Goal: Task Accomplishment & Management: Complete application form

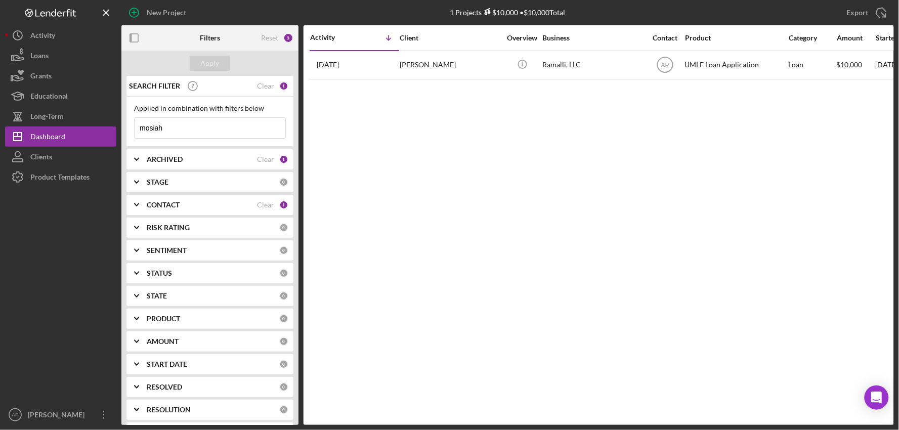
click at [201, 130] on input "mosiah" at bounding box center [210, 128] width 151 height 20
drag, startPoint x: 164, startPoint y: 130, endPoint x: 120, endPoint y: 130, distance: 44.0
click at [120, 130] on div "New Project 1 Projects $10,000 • $10,000 Total mosiah Export Icon/Export Filter…" at bounding box center [449, 212] width 889 height 425
click at [219, 65] on button "Apply" at bounding box center [210, 63] width 40 height 15
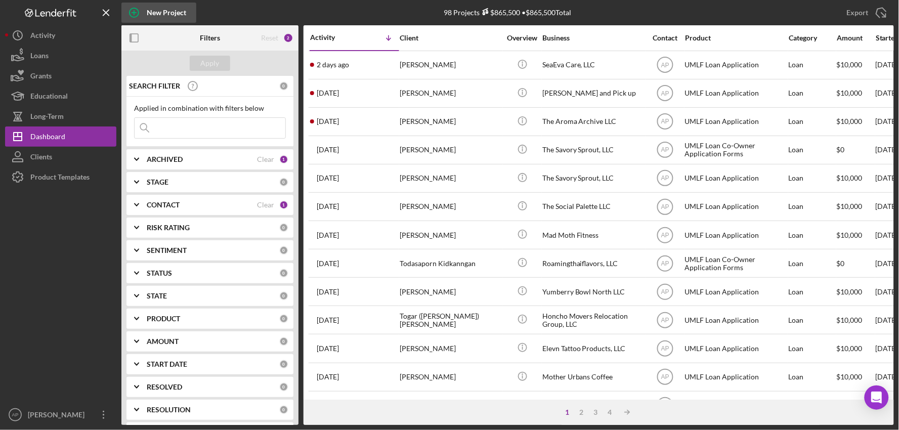
click at [155, 17] on div "New Project" at bounding box center [166, 13] width 39 height 20
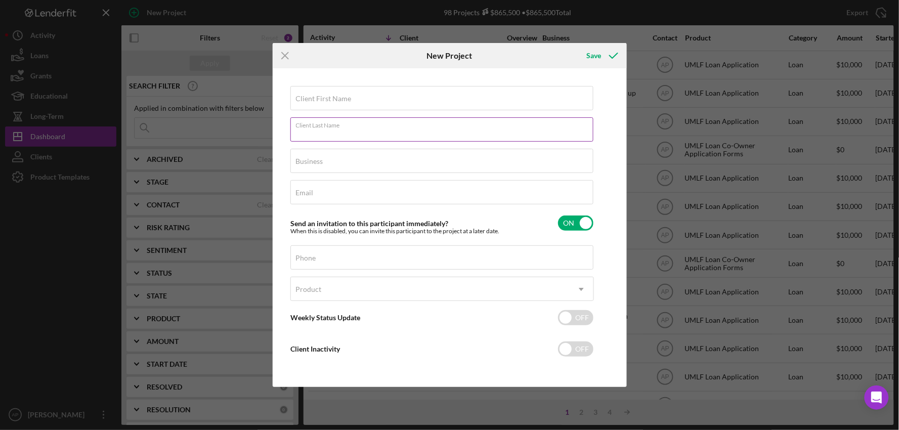
click at [312, 118] on div "Client Last Name Required" at bounding box center [443, 129] width 304 height 25
click at [322, 99] on label "Client First Name" at bounding box center [324, 99] width 56 height 8
click at [322, 99] on input "Client First Name" at bounding box center [442, 98] width 303 height 24
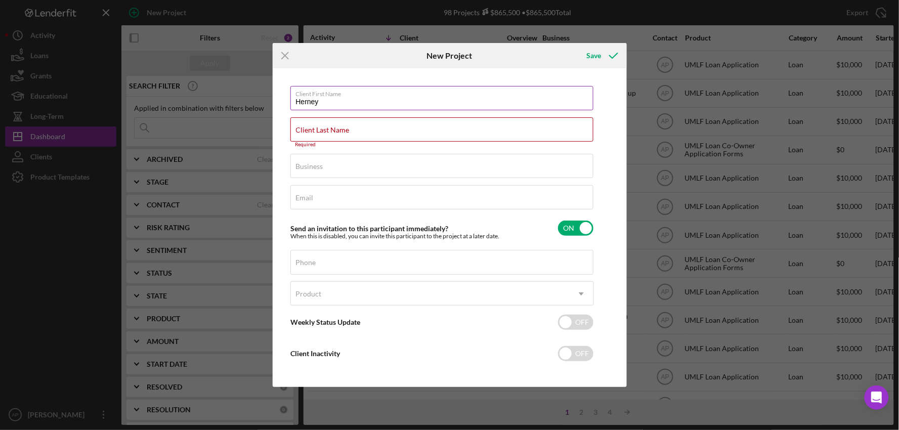
type input "Herney"
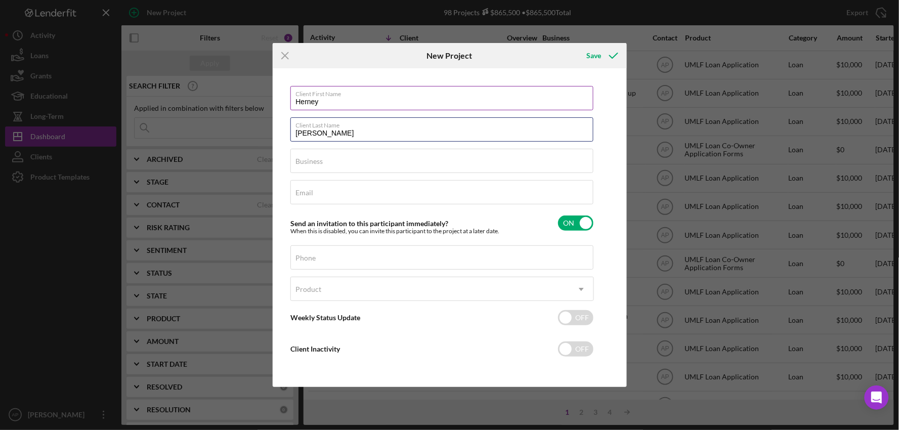
type input "[PERSON_NAME]"
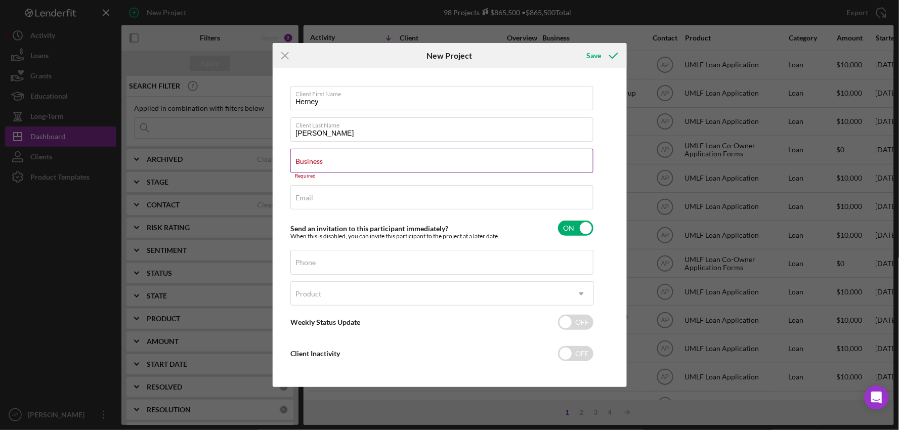
click at [323, 157] on label "Business" at bounding box center [309, 161] width 27 height 8
click at [403, 157] on input "Business" at bounding box center [442, 161] width 303 height 24
paste input "NUVIXMART LLC"
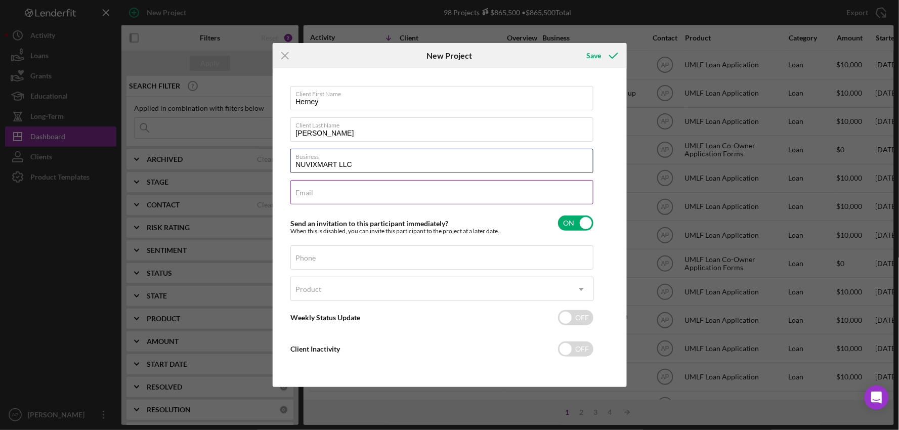
type input "NUVIXMART LLC"
click at [377, 190] on div "Email Required" at bounding box center [443, 192] width 304 height 25
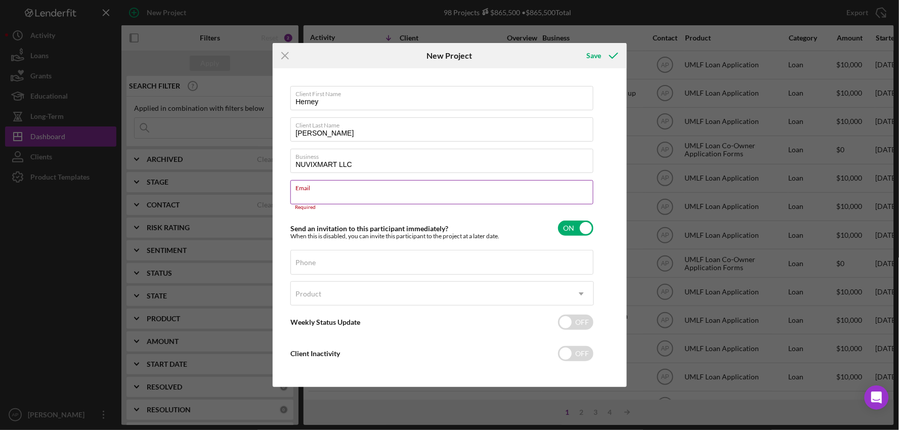
click at [326, 200] on input "Email" at bounding box center [442, 192] width 303 height 24
paste input "[EMAIL_ADDRESS][DOMAIN_NAME]"
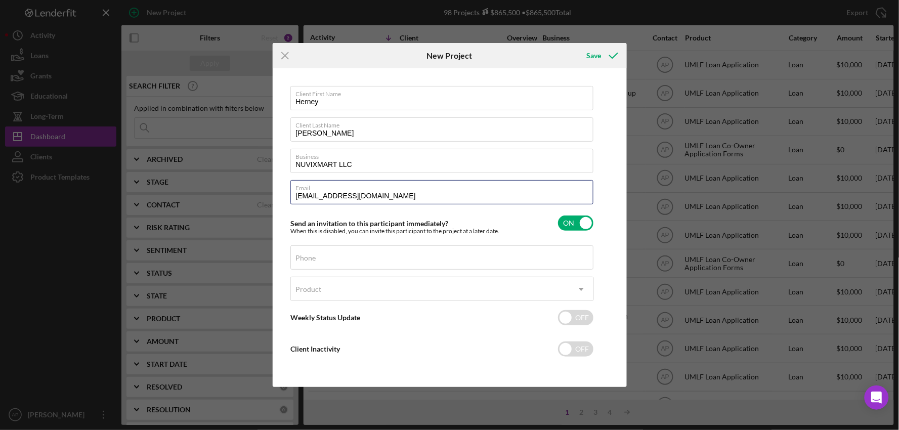
type input "[EMAIL_ADDRESS][DOMAIN_NAME]"
click at [320, 259] on div "Phone" at bounding box center [443, 257] width 304 height 25
paste input "[PHONE_NUMBER]"
type input "[PHONE_NUMBER]"
click at [392, 282] on div "Product" at bounding box center [430, 289] width 278 height 23
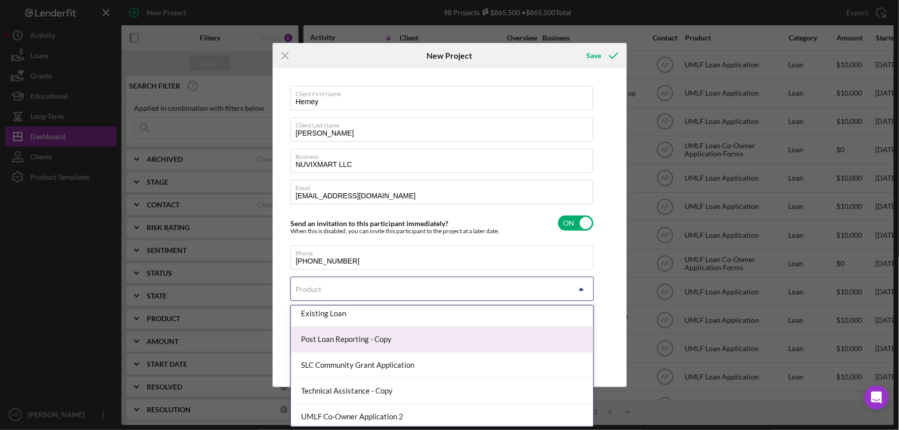
scroll to position [112, 0]
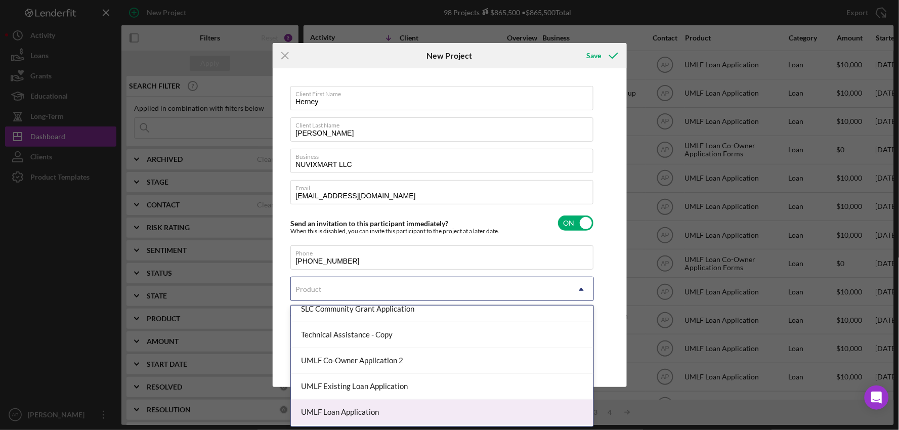
drag, startPoint x: 363, startPoint y: 412, endPoint x: 388, endPoint y: 404, distance: 26.2
click at [366, 412] on div "UMLF Loan Application" at bounding box center [442, 413] width 303 height 26
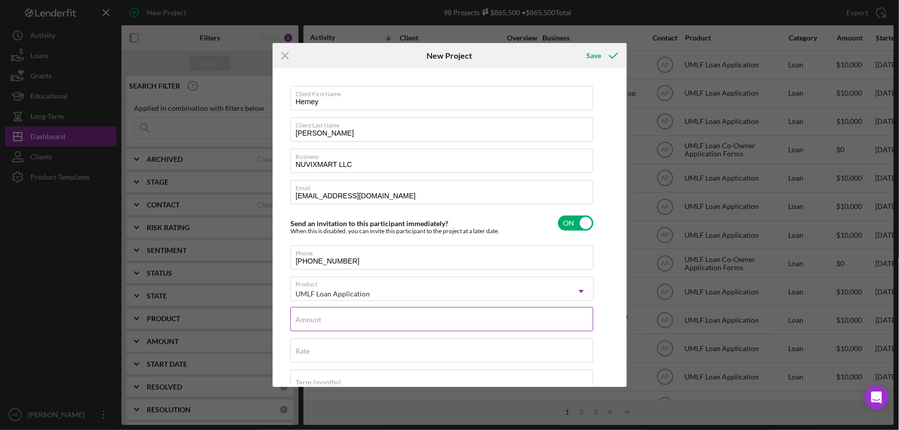
click at [357, 322] on div "Amount" at bounding box center [443, 319] width 304 height 25
type input "$10,000.00"
drag, startPoint x: 589, startPoint y: 59, endPoint x: 594, endPoint y: 57, distance: 5.3
click at [589, 59] on div "Save" at bounding box center [594, 56] width 15 height 20
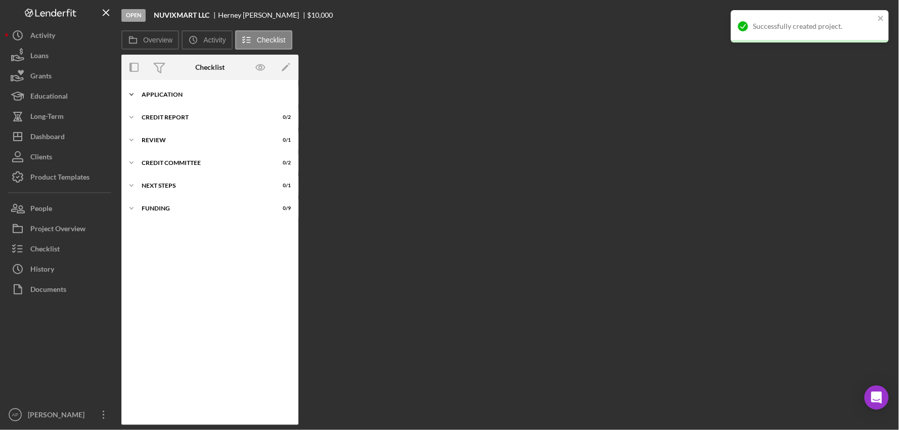
click at [170, 97] on div "Application" at bounding box center [214, 95] width 144 height 6
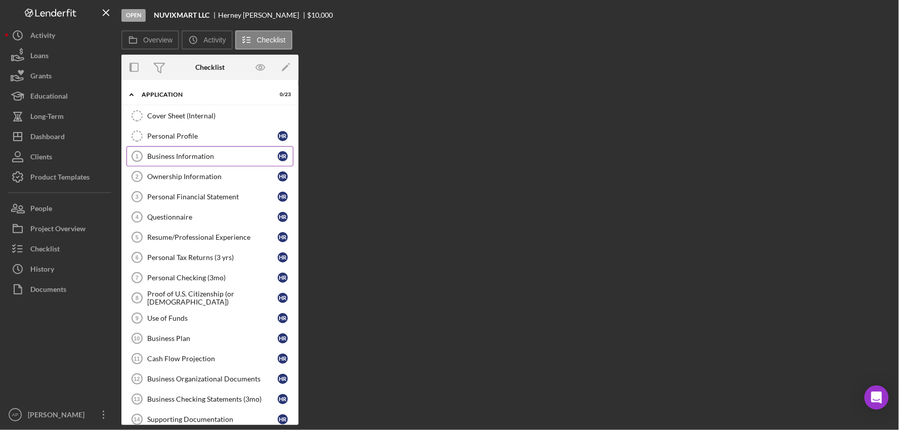
click at [156, 159] on div "Business Information" at bounding box center [212, 156] width 131 height 8
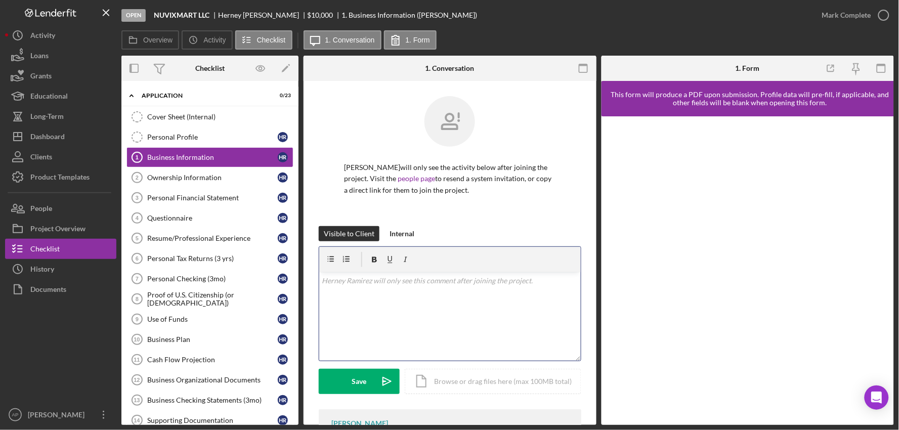
drag, startPoint x: 450, startPoint y: 304, endPoint x: 451, endPoint y: 299, distance: 5.1
click at [450, 302] on div "v Color teal Color pink Remove color Add row above Add row below Add column bef…" at bounding box center [450, 316] width 262 height 89
paste div
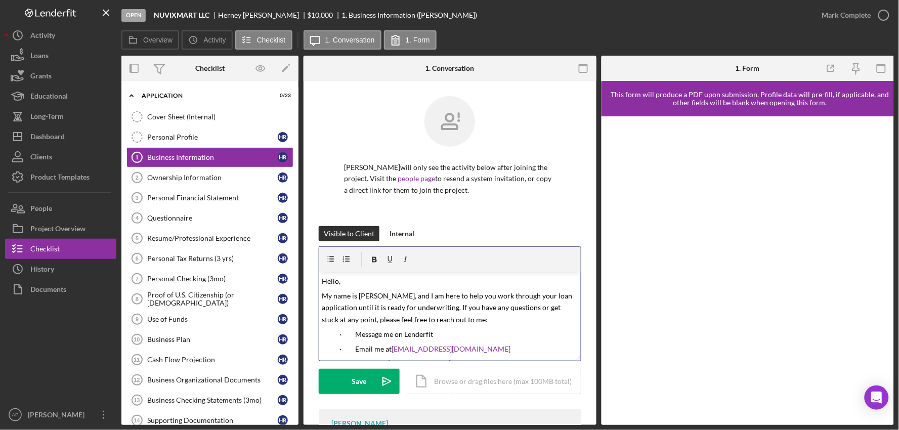
click at [339, 281] on span "Hello," at bounding box center [331, 281] width 19 height 9
click at [496, 375] on div "Icon/Document Browse or drag files here (max 100MB total) Tap to choose files o…" at bounding box center [493, 381] width 177 height 25
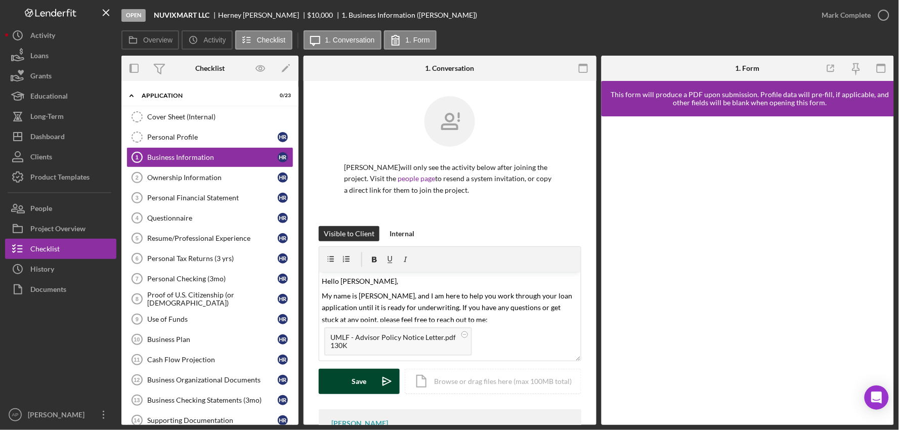
click at [341, 381] on button "Save Icon/icon-invite-send" at bounding box center [359, 381] width 81 height 25
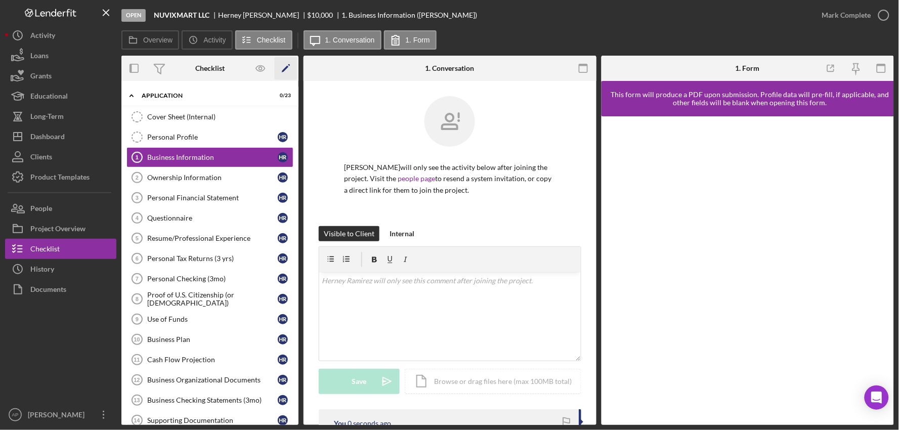
click at [284, 68] on icon "Icon/Edit" at bounding box center [286, 68] width 23 height 23
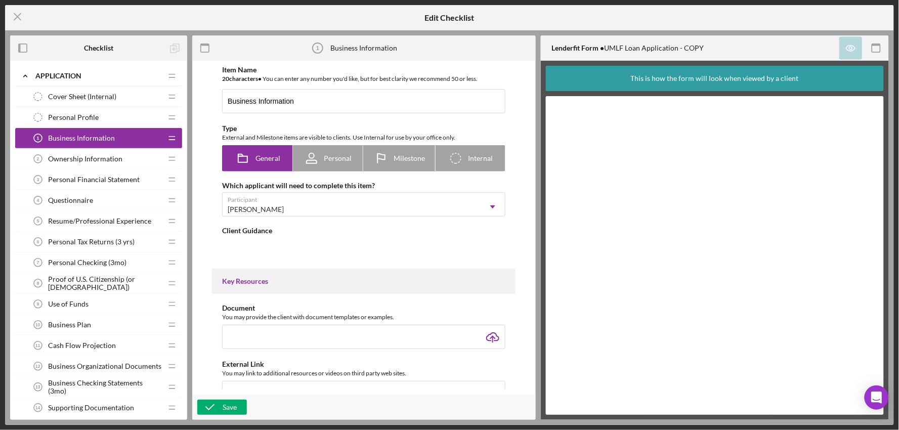
type textarea "<div>Please submit the form below so that we can get more information about you…"
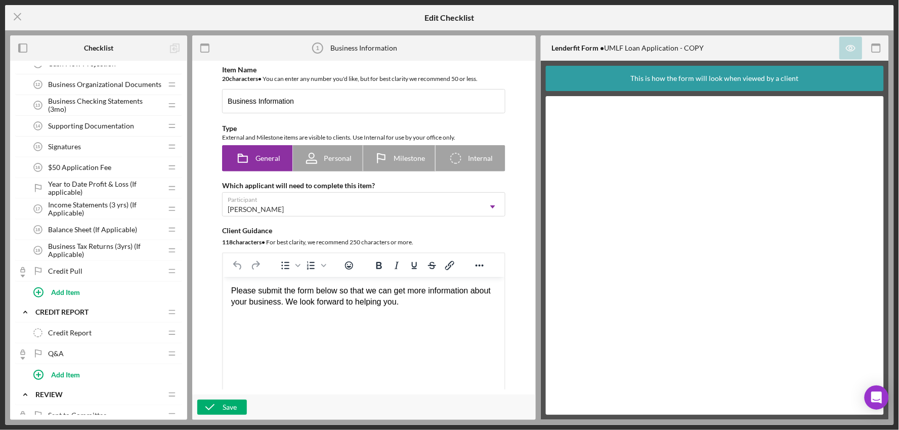
scroll to position [281, 0]
click at [103, 190] on span "Year to Date Profit & Loss (If applicable)" at bounding box center [105, 189] width 114 height 16
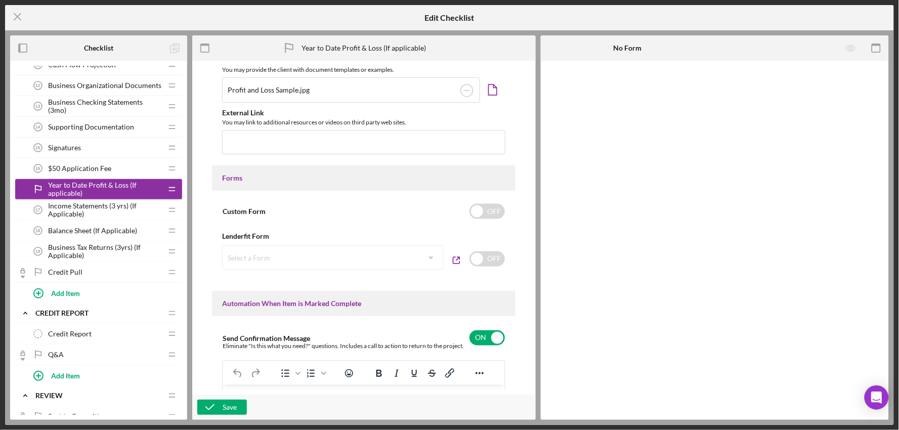
scroll to position [753, 0]
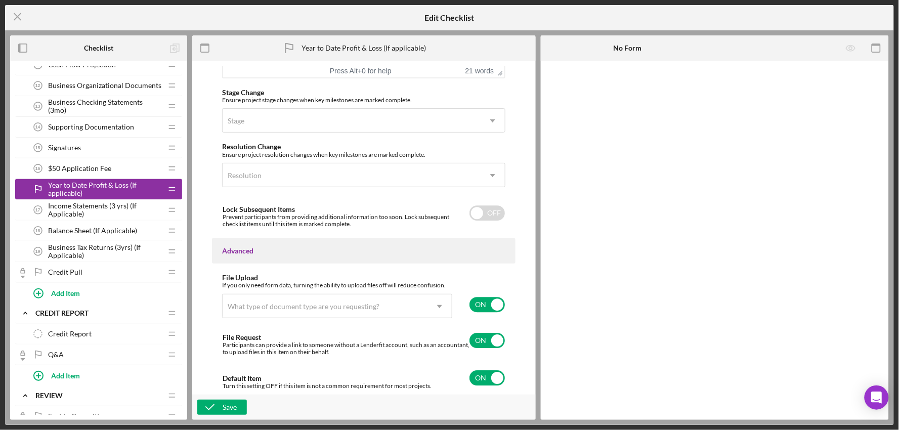
click at [479, 292] on div "If you only need form data, turning the ability to upload files off will reduce…" at bounding box center [363, 304] width 283 height 44
click at [480, 301] on input "checkbox" at bounding box center [487, 304] width 35 height 15
checkbox input "false"
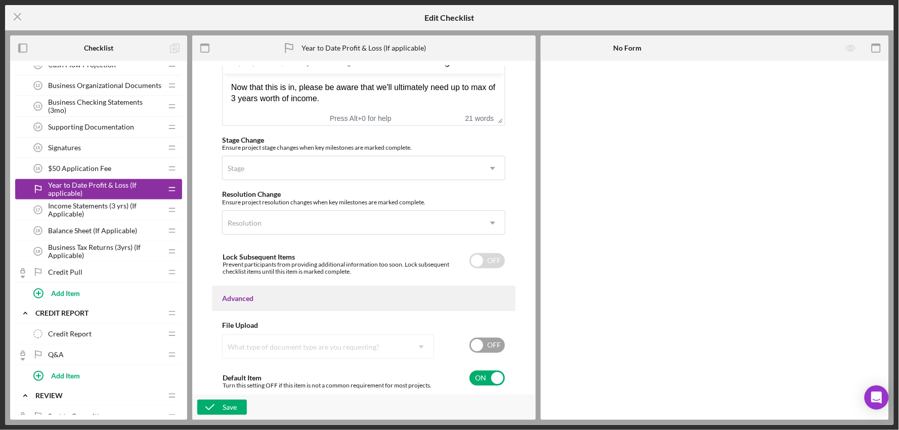
scroll to position [705, 0]
click at [476, 377] on input "checkbox" at bounding box center [487, 377] width 35 height 15
checkbox input "false"
click at [238, 401] on button "Save" at bounding box center [222, 407] width 50 height 15
click at [91, 215] on span "Income Statements (3 yrs) (If Applicable)" at bounding box center [105, 210] width 114 height 16
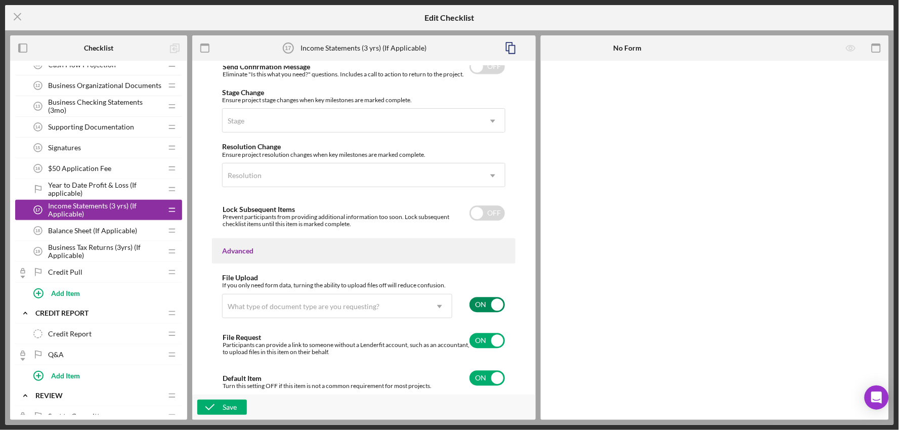
click at [487, 304] on input "checkbox" at bounding box center [487, 304] width 35 height 15
checkbox input "false"
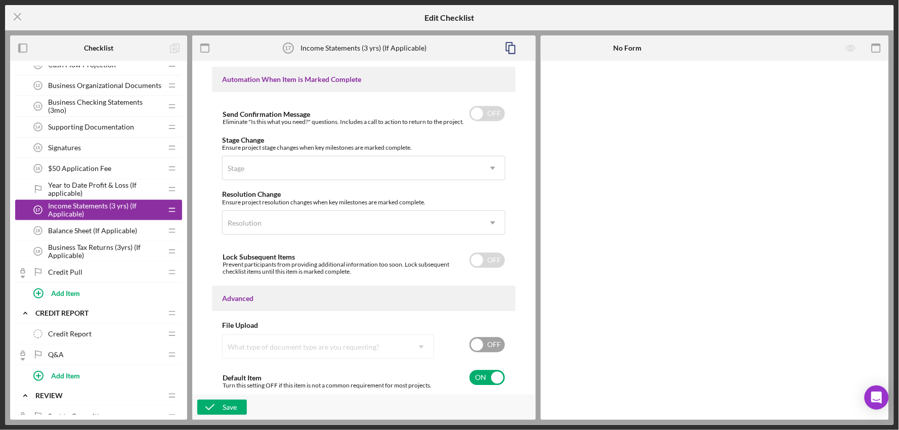
scroll to position [632, 0]
click at [487, 376] on input "checkbox" at bounding box center [487, 377] width 35 height 15
checkbox input "false"
drag, startPoint x: 239, startPoint y: 411, endPoint x: 242, endPoint y: 406, distance: 5.9
click at [239, 410] on button "Save" at bounding box center [222, 407] width 50 height 15
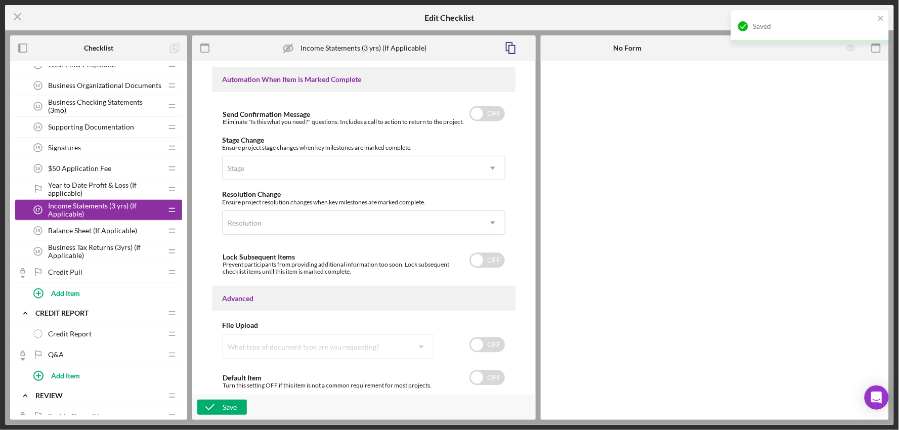
drag, startPoint x: 111, startPoint y: 230, endPoint x: 127, endPoint y: 226, distance: 15.9
click at [111, 230] on span "Balance Sheet (If Applicable)" at bounding box center [92, 231] width 89 height 8
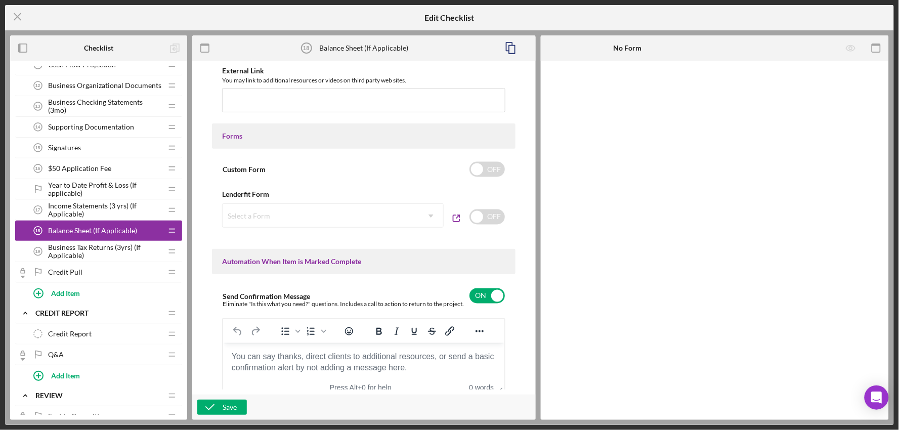
scroll to position [767, 0]
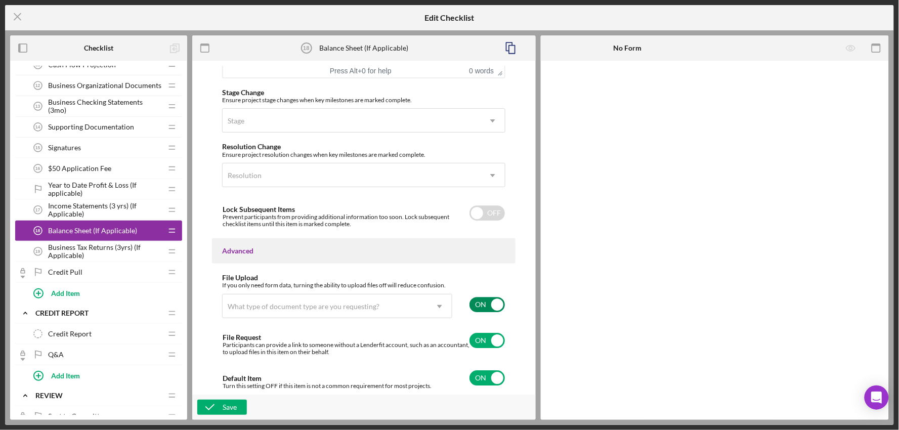
drag, startPoint x: 484, startPoint y: 301, endPoint x: 483, endPoint y: 307, distance: 6.3
click at [484, 302] on input "checkbox" at bounding box center [487, 304] width 35 height 15
checkbox input "false"
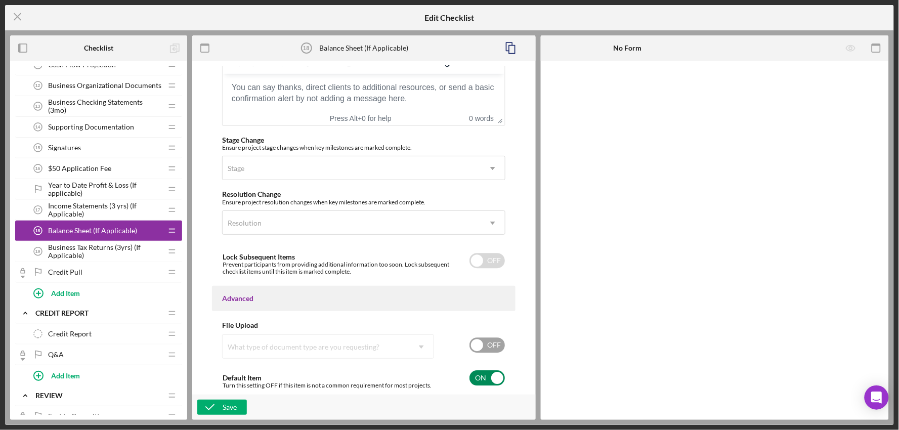
click at [474, 376] on input "checkbox" at bounding box center [487, 377] width 35 height 15
checkbox input "false"
click at [218, 401] on icon "button" at bounding box center [209, 407] width 25 height 25
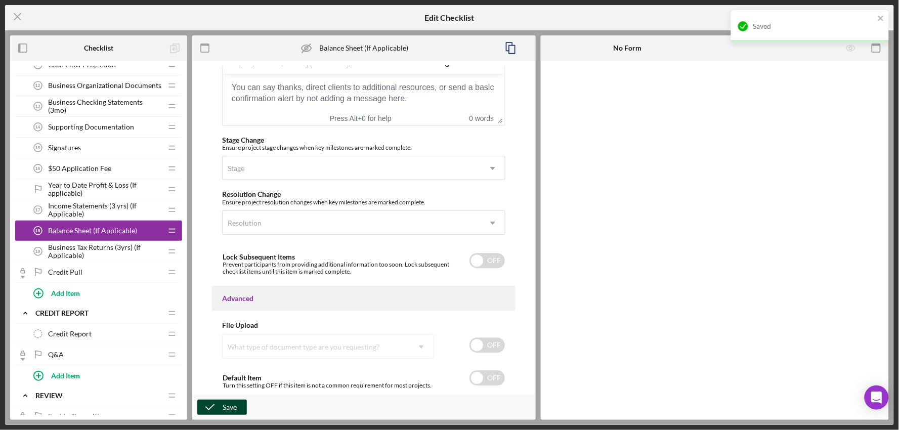
click at [89, 248] on span "Business Tax Returns (3yrs) (If Applicable)" at bounding box center [105, 251] width 114 height 16
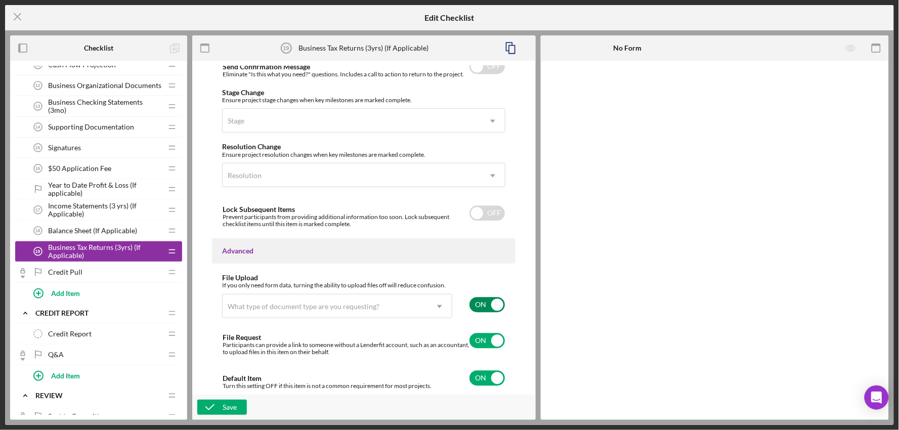
click at [474, 315] on div "ON" at bounding box center [484, 304] width 43 height 21
checkbox input "false"
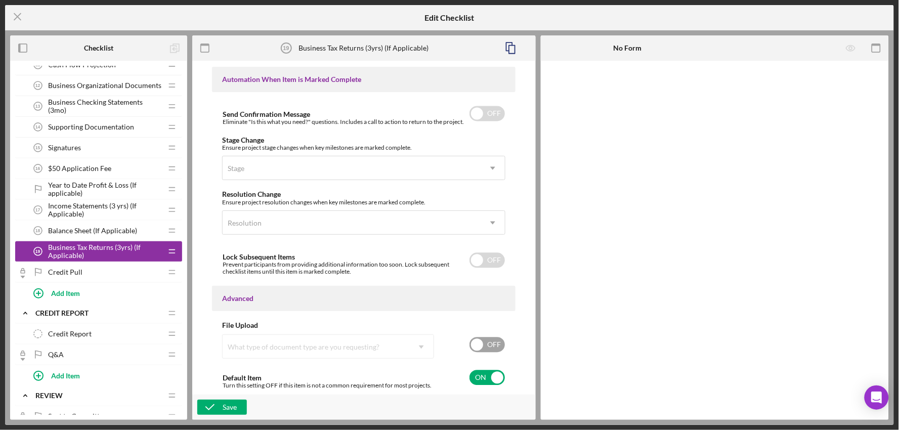
scroll to position [632, 0]
click at [490, 383] on input "checkbox" at bounding box center [487, 377] width 35 height 15
checkbox input "false"
click at [233, 410] on div "Save" at bounding box center [230, 407] width 14 height 15
click at [20, 19] on line at bounding box center [17, 17] width 7 height 7
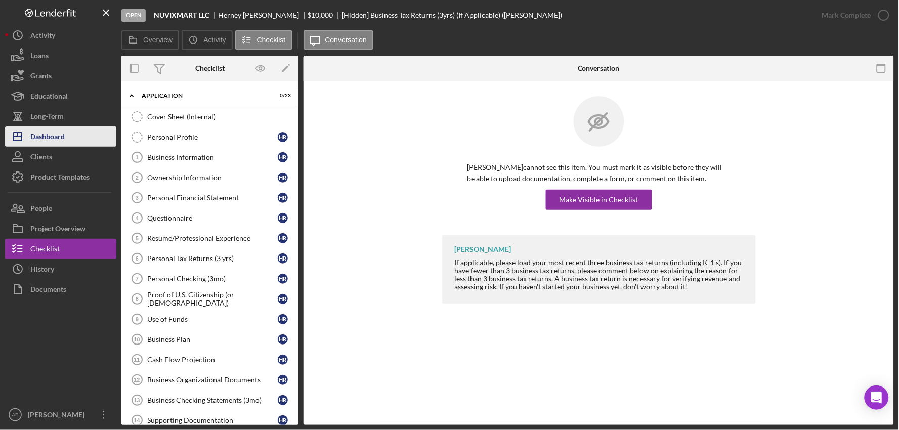
click at [76, 137] on button "Icon/Dashboard Dashboard" at bounding box center [60, 137] width 111 height 20
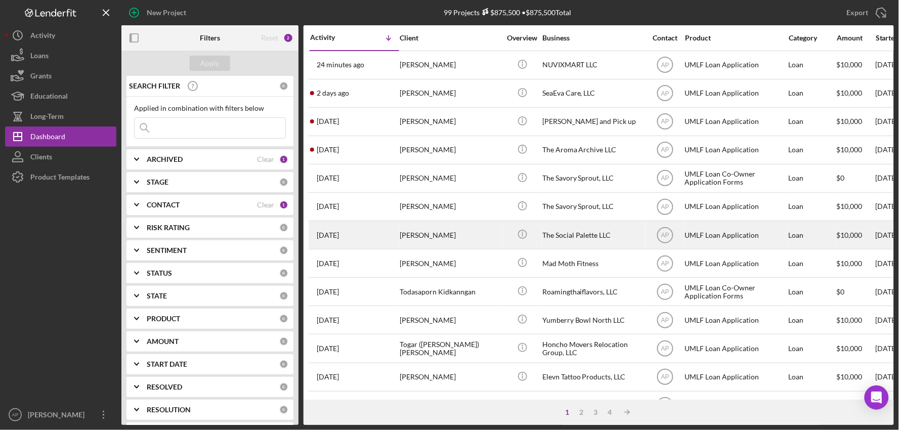
click at [369, 224] on div "[DATE] [PERSON_NAME]" at bounding box center [354, 235] width 89 height 27
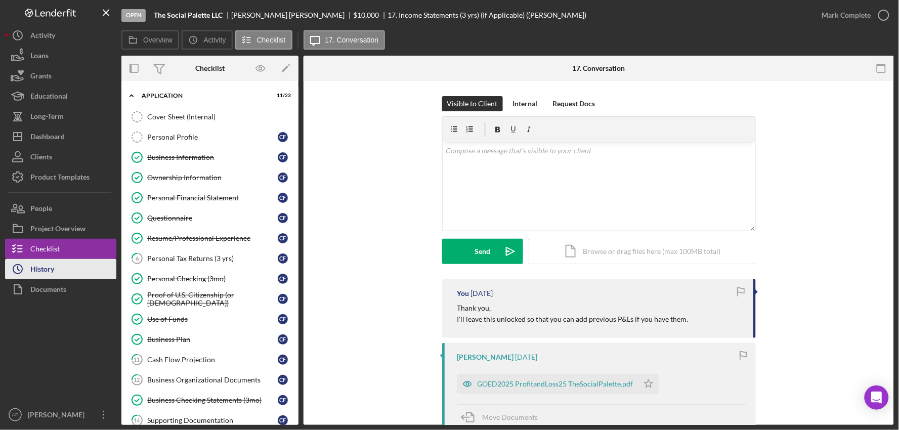
click at [36, 272] on div "History" at bounding box center [42, 270] width 24 height 23
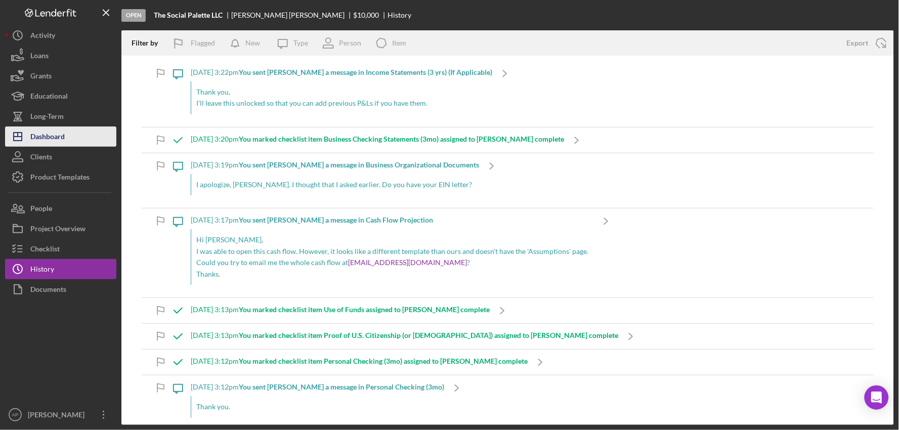
click at [66, 143] on button "Icon/Dashboard Dashboard" at bounding box center [60, 137] width 111 height 20
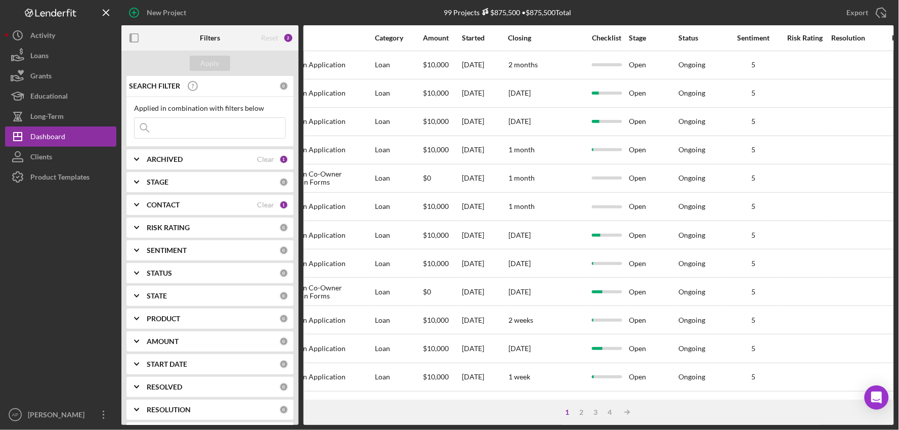
scroll to position [0, 413]
click at [472, 37] on div "Started" at bounding box center [486, 38] width 46 height 8
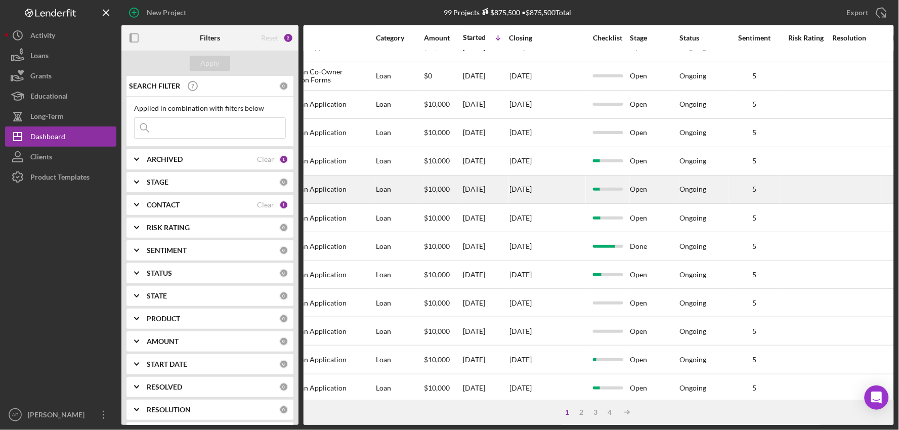
scroll to position [281, 413]
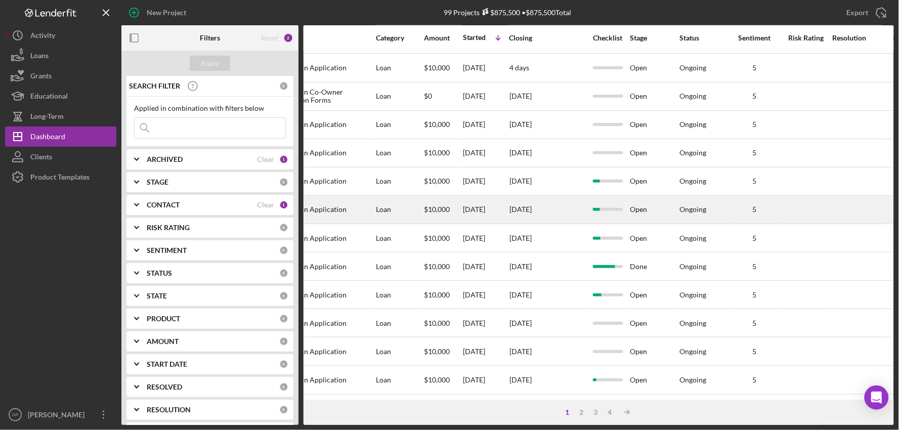
click at [482, 221] on div "[DATE]" at bounding box center [486, 209] width 46 height 27
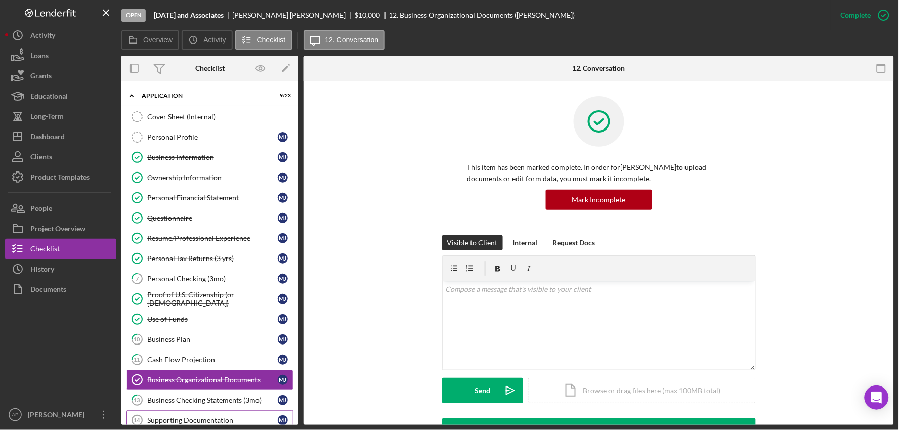
scroll to position [128, 0]
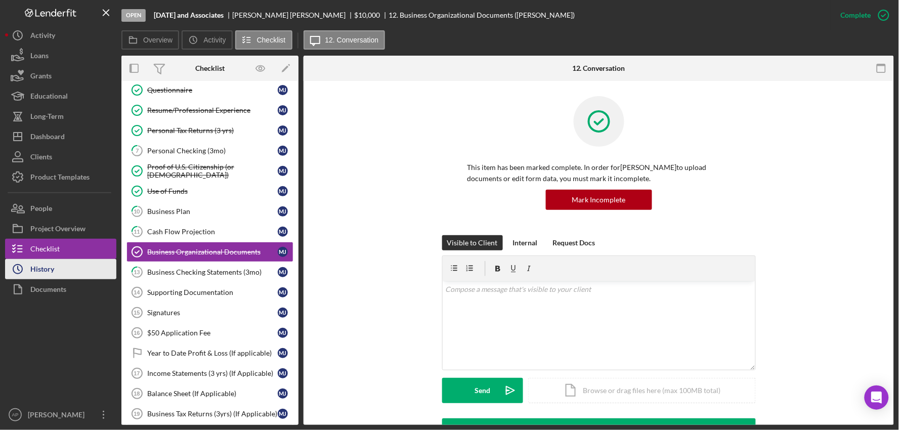
drag, startPoint x: 64, startPoint y: 271, endPoint x: 107, endPoint y: 272, distance: 43.6
click at [64, 271] on button "Icon/History History" at bounding box center [60, 269] width 111 height 20
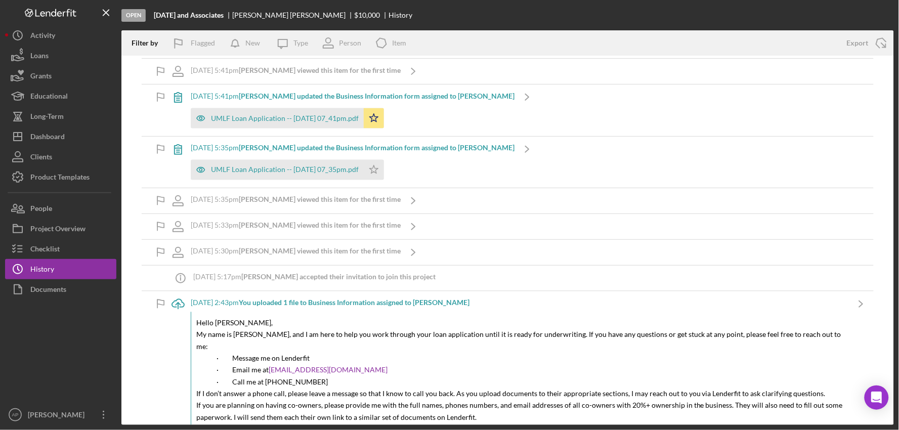
scroll to position [1753, 0]
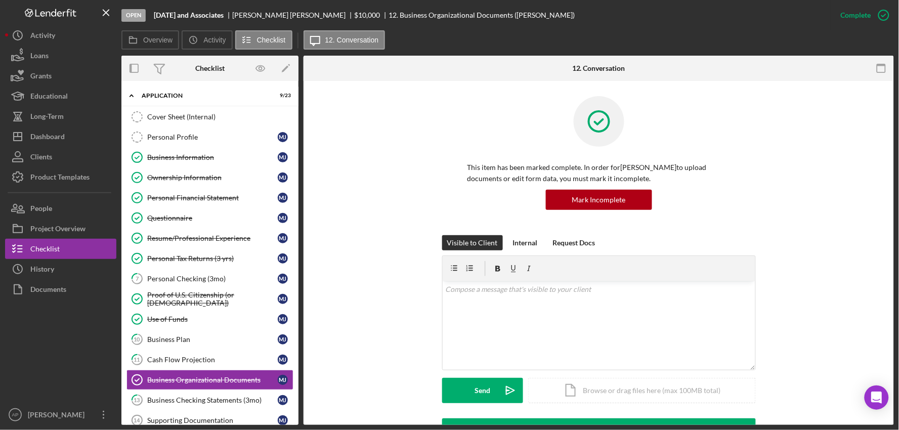
scroll to position [129, 0]
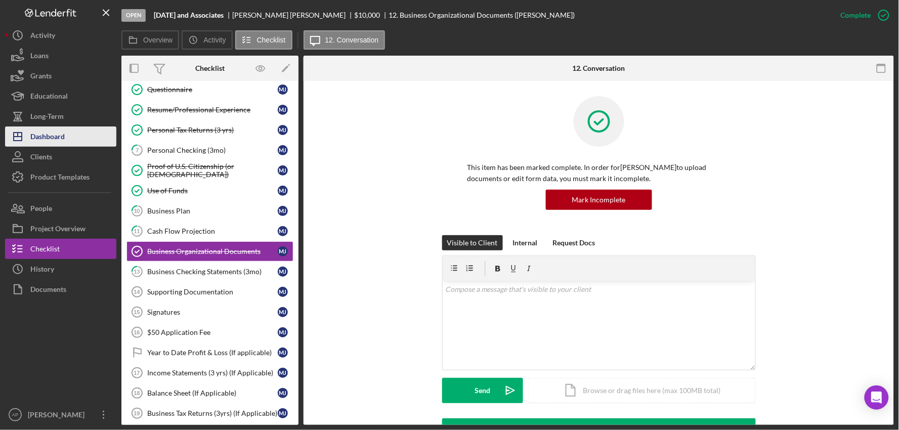
click at [51, 146] on div "Dashboard" at bounding box center [47, 138] width 34 height 23
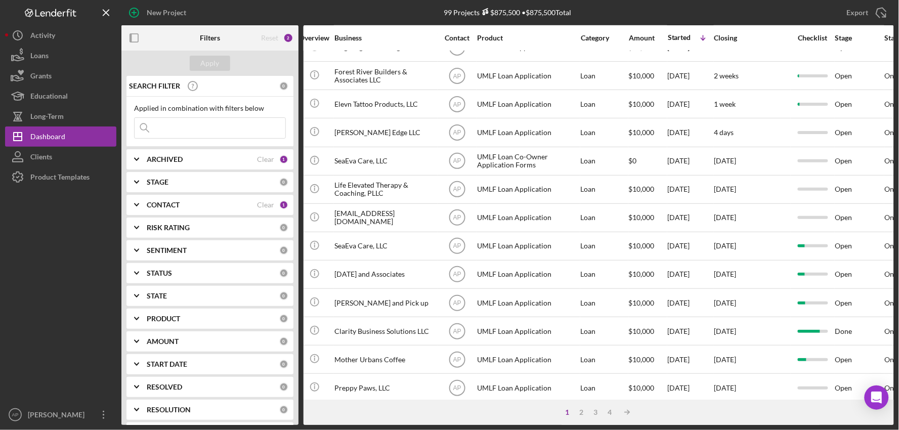
scroll to position [216, 203]
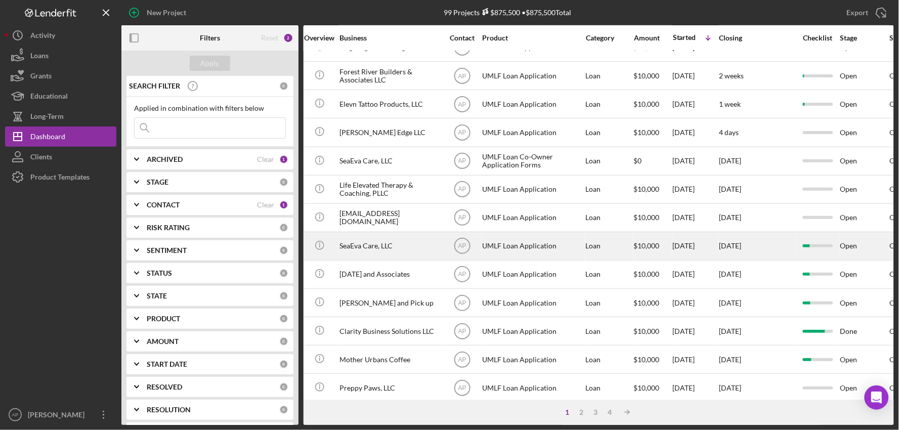
click at [687, 254] on div "[DATE]" at bounding box center [696, 246] width 46 height 27
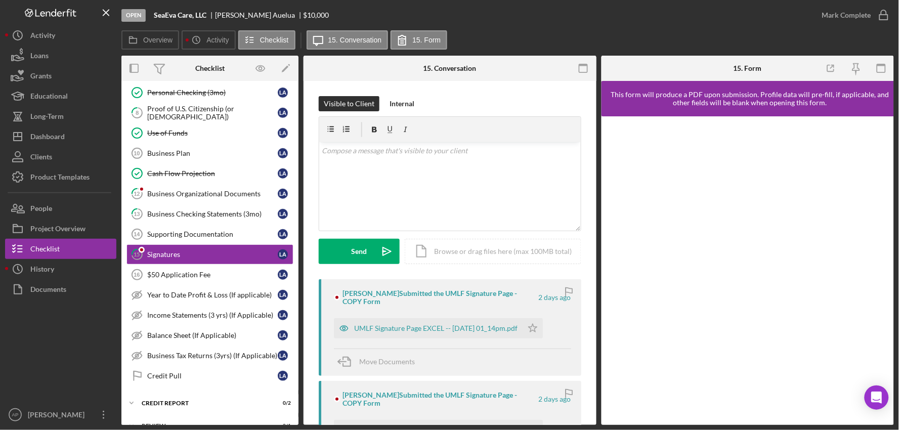
scroll to position [189, 0]
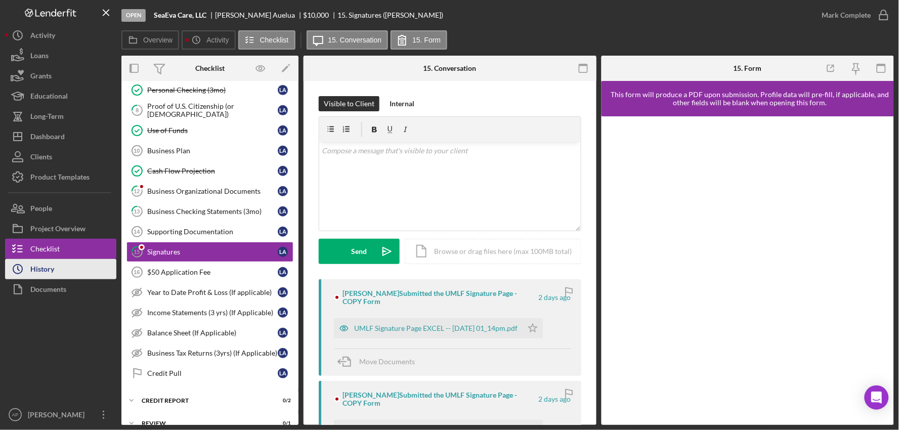
click at [43, 264] on div "History" at bounding box center [42, 270] width 24 height 23
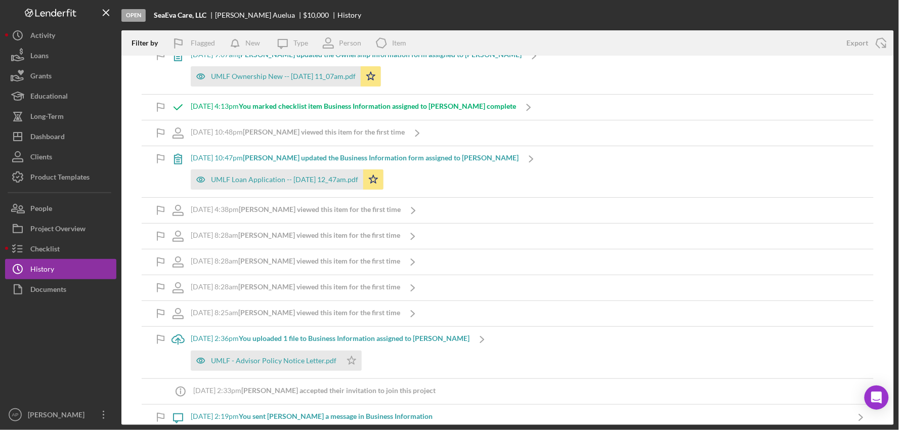
scroll to position [2561, 0]
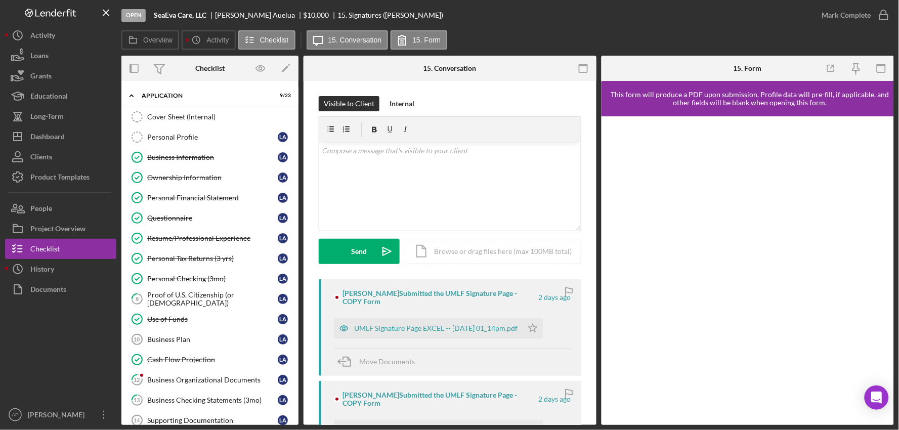
scroll to position [189, 0]
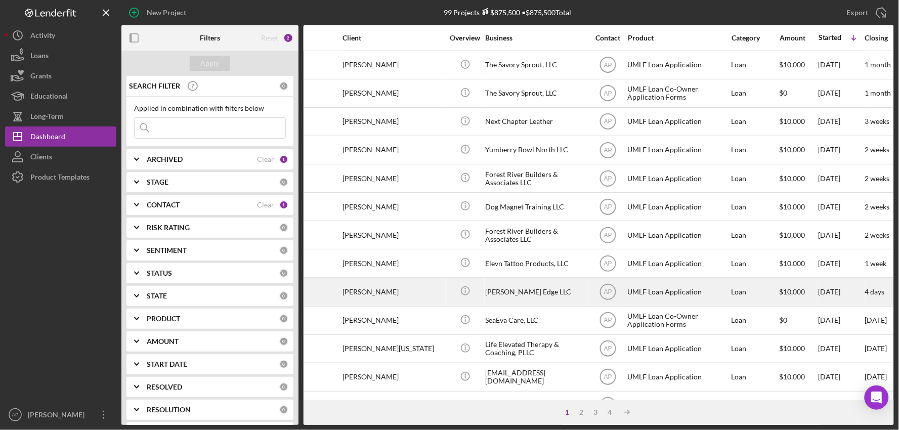
scroll to position [112, 57]
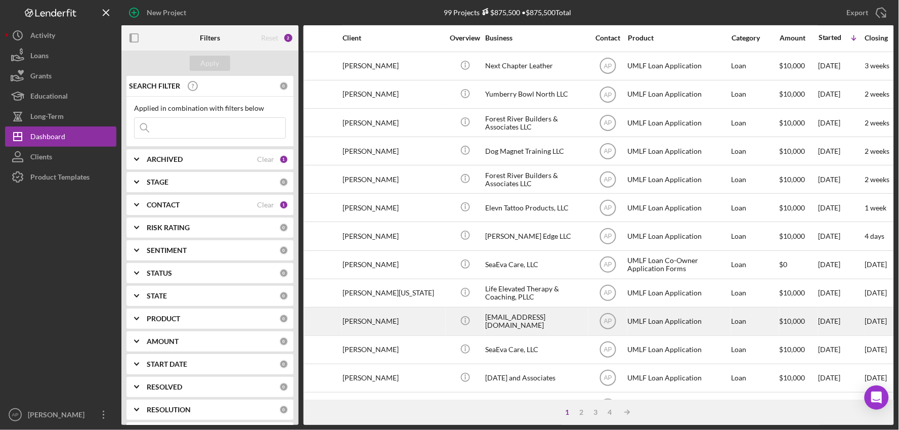
click at [732, 326] on div "Loan" at bounding box center [755, 321] width 47 height 27
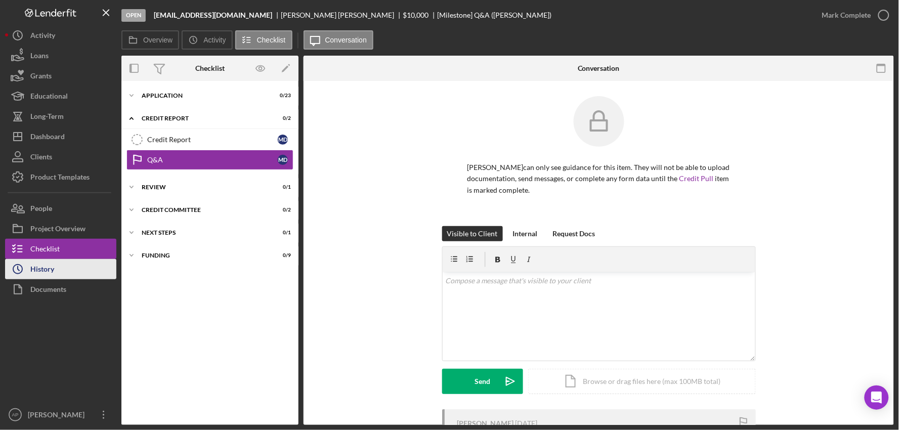
click at [69, 268] on button "Icon/History History" at bounding box center [60, 269] width 111 height 20
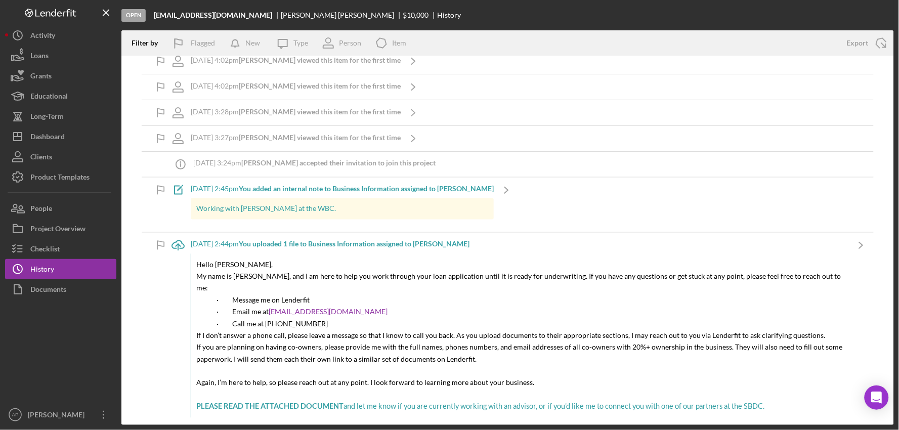
scroll to position [530, 0]
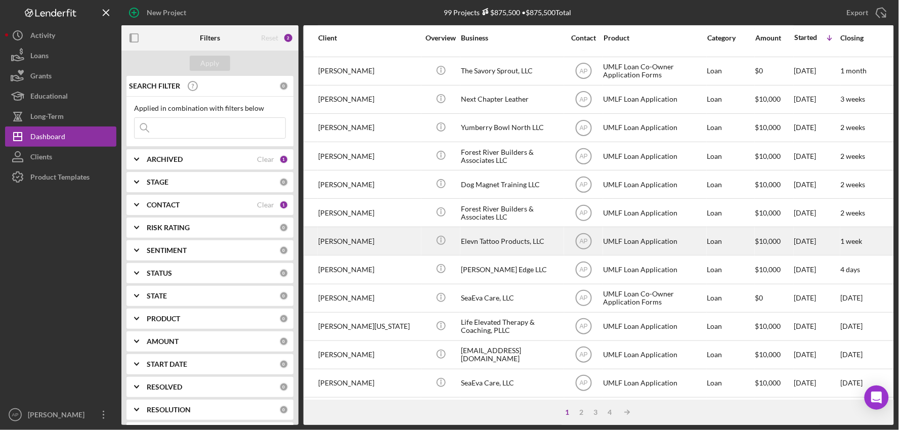
scroll to position [112, 81]
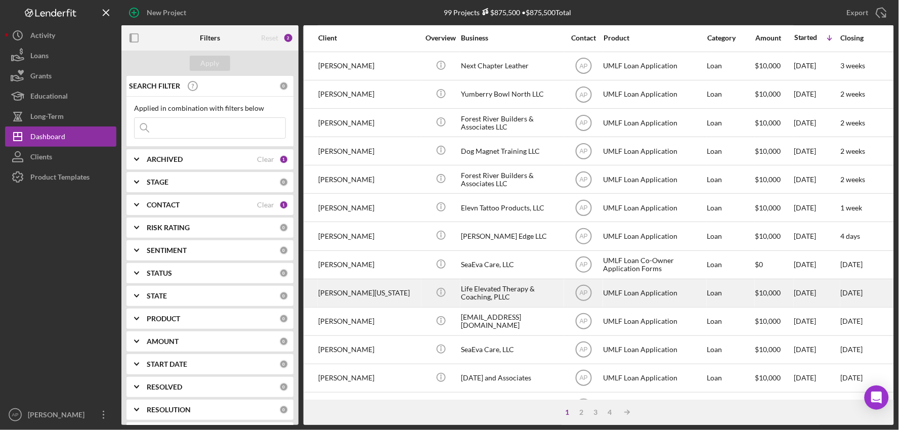
click at [479, 296] on div "Life Elevated Therapy & Coaching, PLLC" at bounding box center [511, 293] width 101 height 27
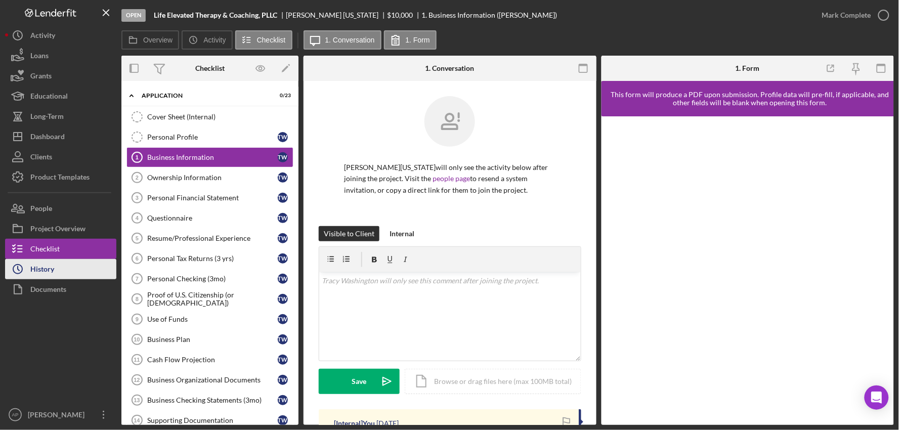
click at [28, 271] on icon "Icon/History" at bounding box center [17, 269] width 25 height 25
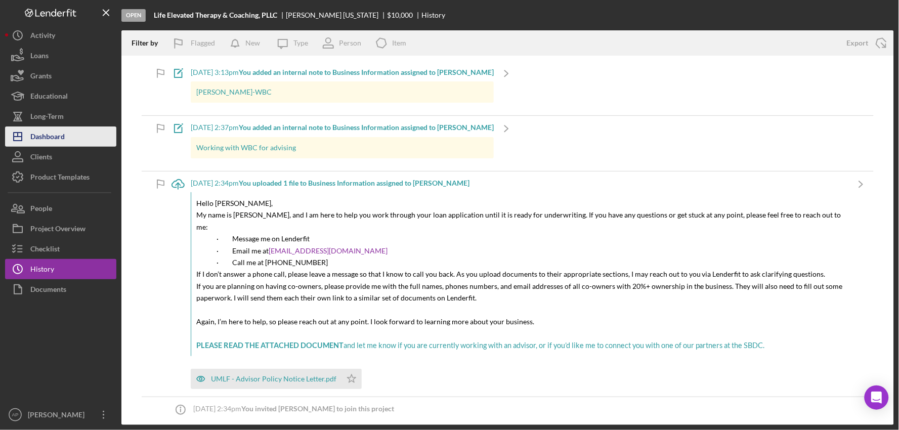
drag, startPoint x: 48, startPoint y: 137, endPoint x: 68, endPoint y: 138, distance: 20.8
click at [48, 137] on div "Dashboard" at bounding box center [47, 138] width 34 height 23
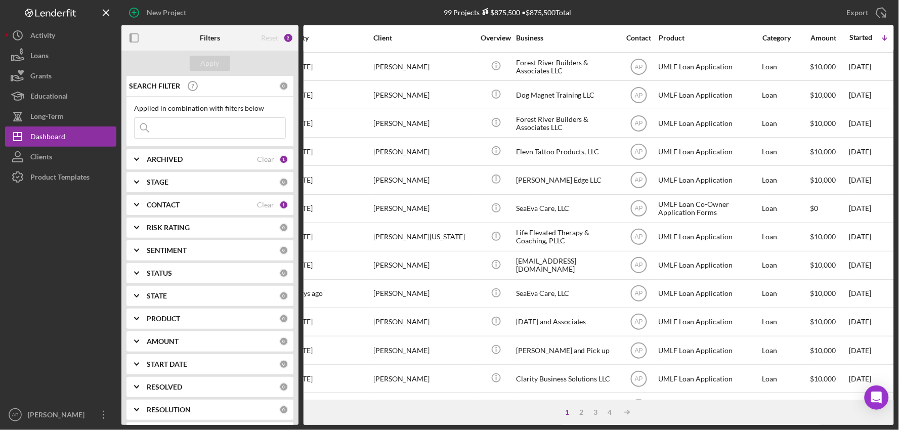
scroll to position [169, 17]
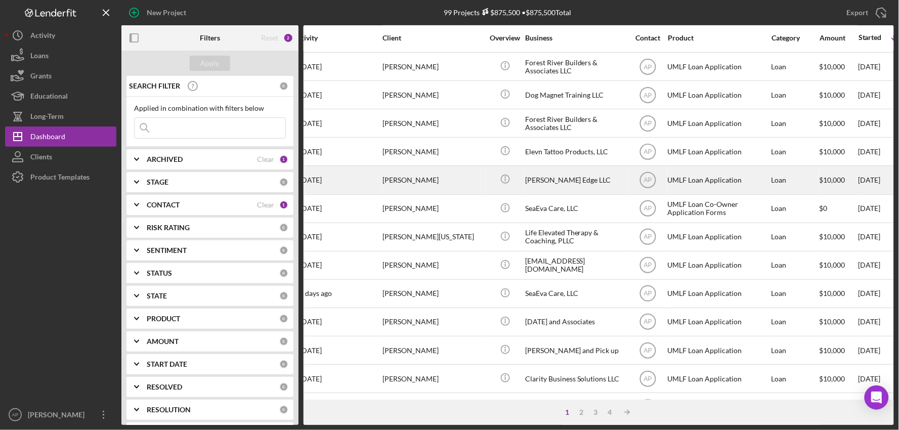
click at [423, 190] on div "[PERSON_NAME]" at bounding box center [433, 180] width 101 height 27
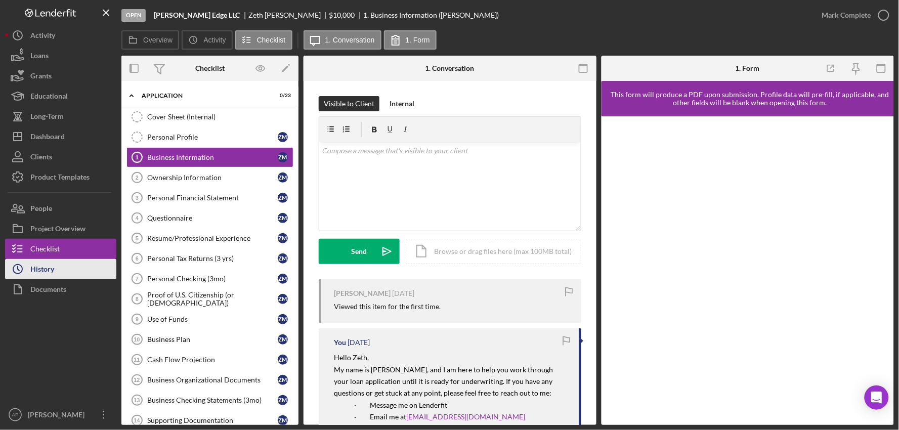
click at [42, 275] on div "History" at bounding box center [42, 270] width 24 height 23
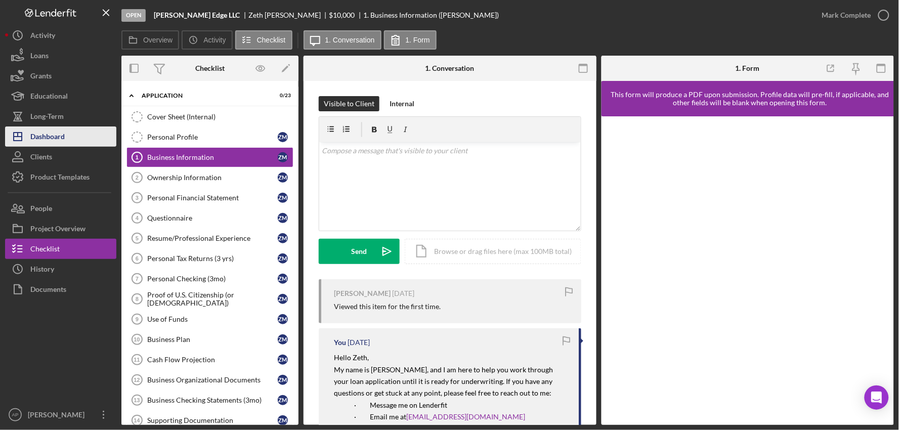
click at [54, 140] on div "Dashboard" at bounding box center [47, 138] width 34 height 23
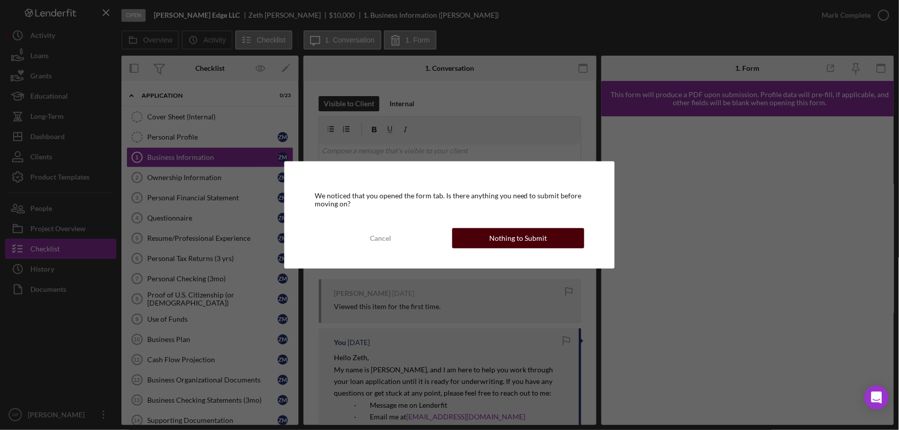
click at [533, 244] on div "Nothing to Submit" at bounding box center [518, 238] width 58 height 20
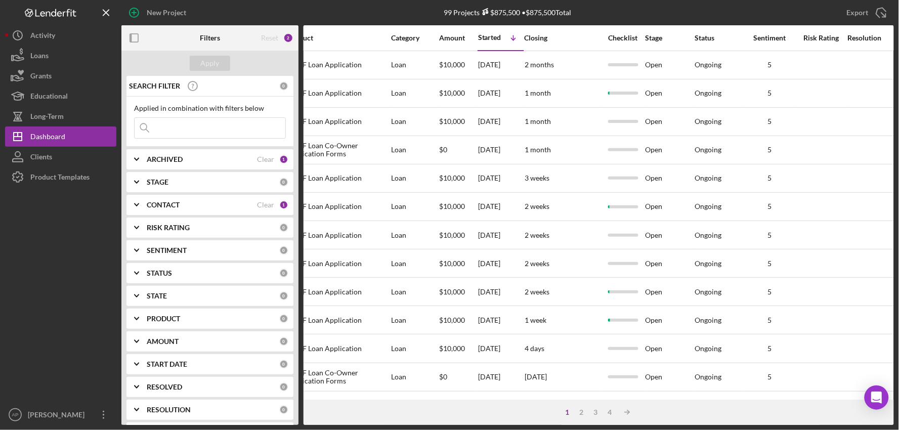
scroll to position [0, 364]
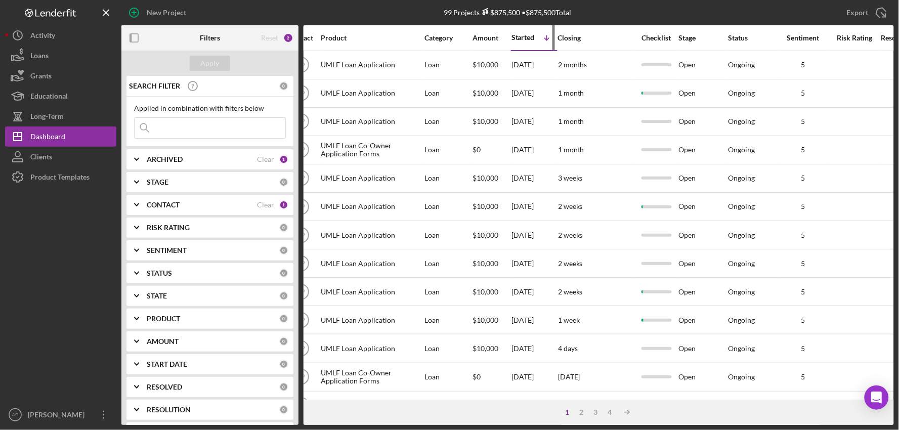
click at [530, 34] on div "Started" at bounding box center [523, 37] width 23 height 8
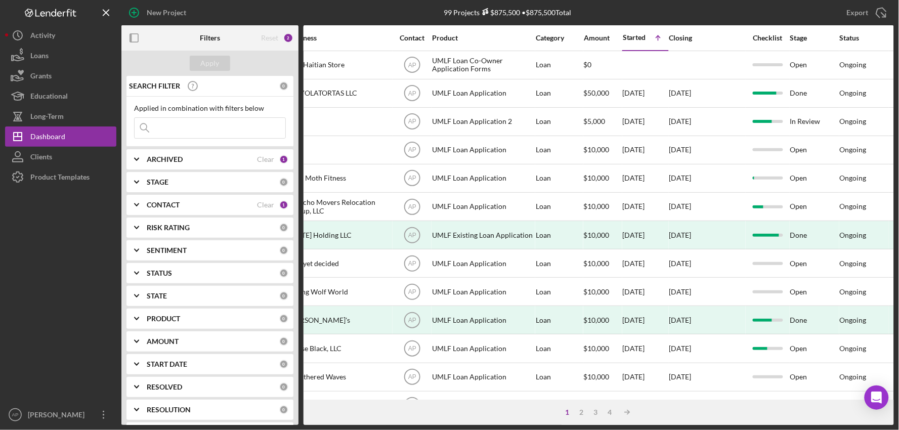
scroll to position [0, 0]
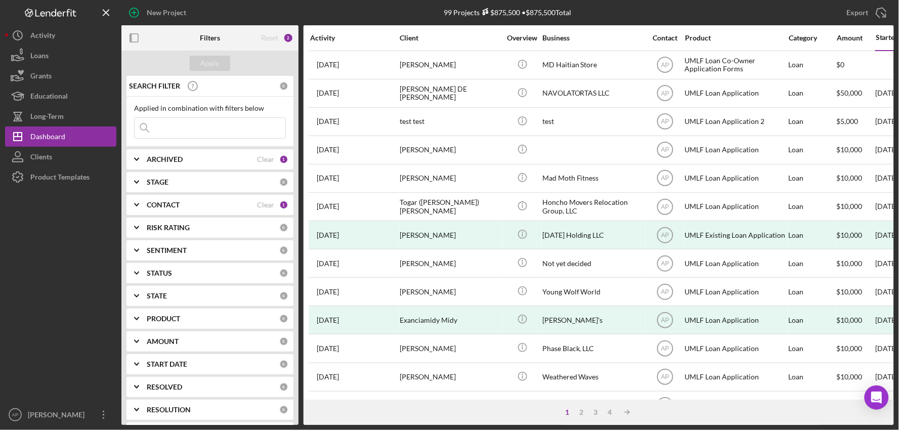
click at [306, 36] on div "Activity Client Overview Business Contact Product Category Amount Started Icon/…" at bounding box center [599, 212] width 591 height 375
click at [312, 36] on div "Activity" at bounding box center [354, 38] width 89 height 8
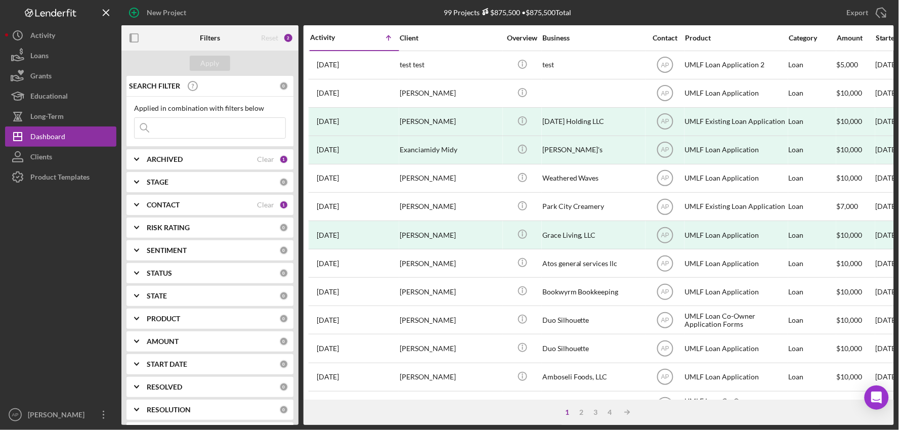
click at [387, 34] on icon "Icon/Table Sort Arrow" at bounding box center [389, 38] width 20 height 20
click at [355, 38] on div "Icon/Table Sort Arrow" at bounding box center [377, 38] width 45 height 20
click at [326, 38] on div "Activity" at bounding box center [332, 37] width 45 height 8
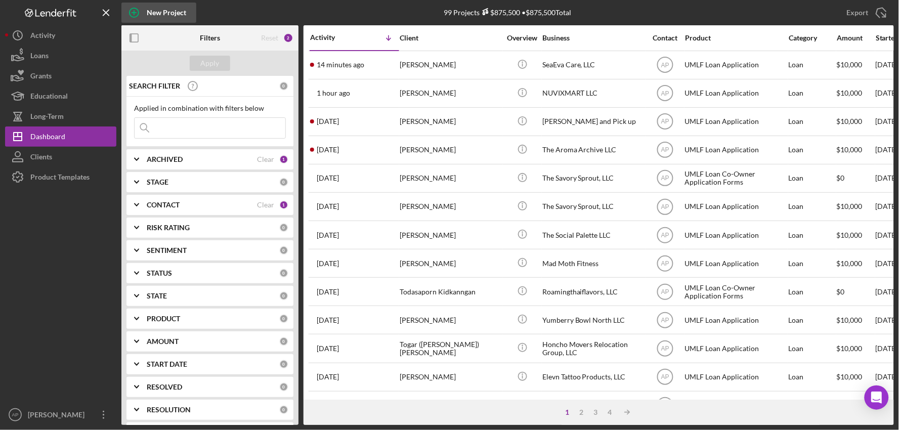
click at [164, 16] on div "New Project" at bounding box center [166, 13] width 39 height 20
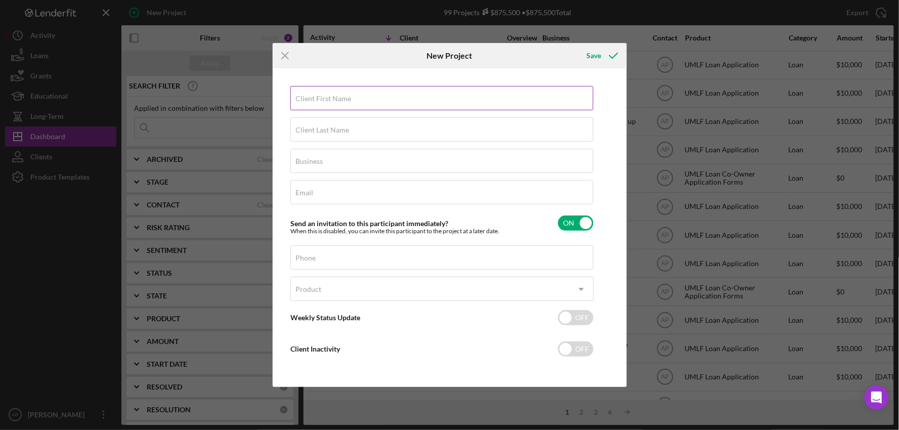
click at [304, 90] on div "Client First Name Required" at bounding box center [443, 98] width 304 height 25
type input "[PERSON_NAME]"
click at [306, 135] on input "Client Last Name" at bounding box center [442, 129] width 303 height 24
click at [305, 162] on label "Business" at bounding box center [309, 161] width 27 height 8
click at [305, 162] on input "Business" at bounding box center [442, 161] width 303 height 24
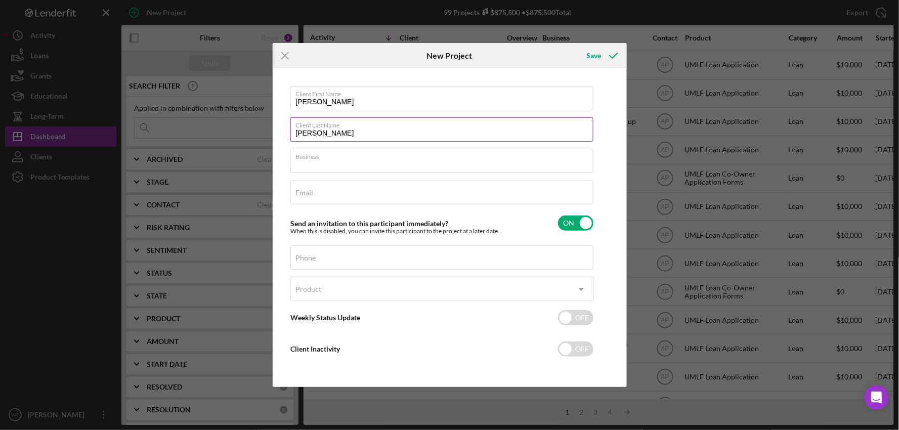
click at [343, 133] on input "[PERSON_NAME]" at bounding box center [442, 129] width 303 height 24
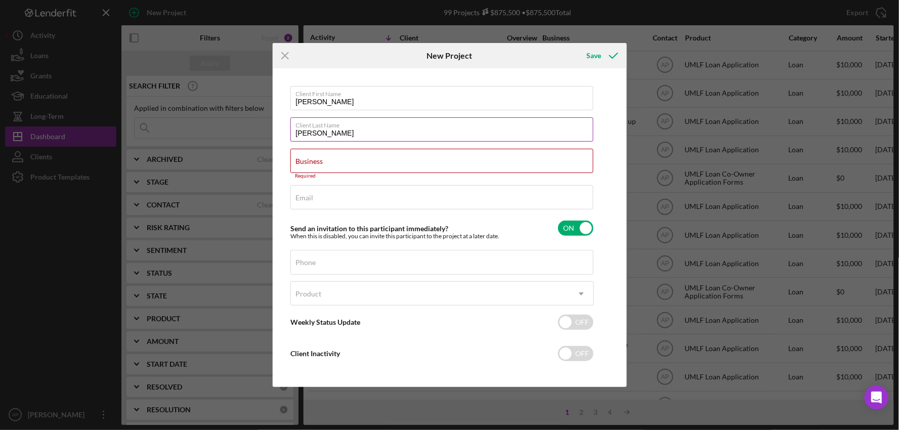
drag, startPoint x: 342, startPoint y: 133, endPoint x: 335, endPoint y: 134, distance: 7.2
click at [335, 134] on input "[PERSON_NAME]" at bounding box center [442, 129] width 303 height 24
type input "[PERSON_NAME]"
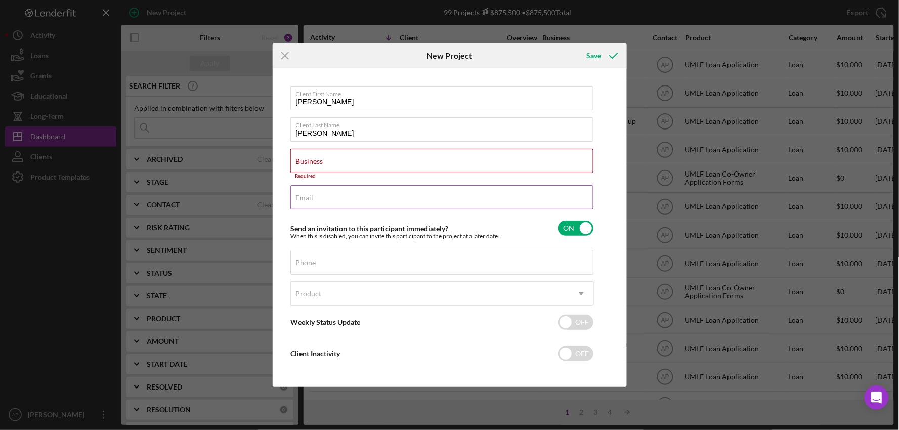
click at [362, 195] on div "Email Required" at bounding box center [443, 197] width 304 height 25
click at [357, 154] on div "Business Required" at bounding box center [443, 164] width 304 height 30
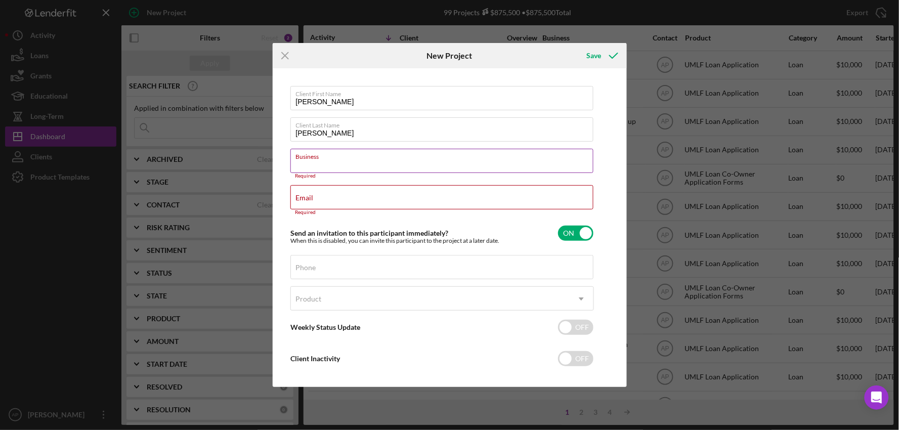
paste input "Hggoods Limited Company"
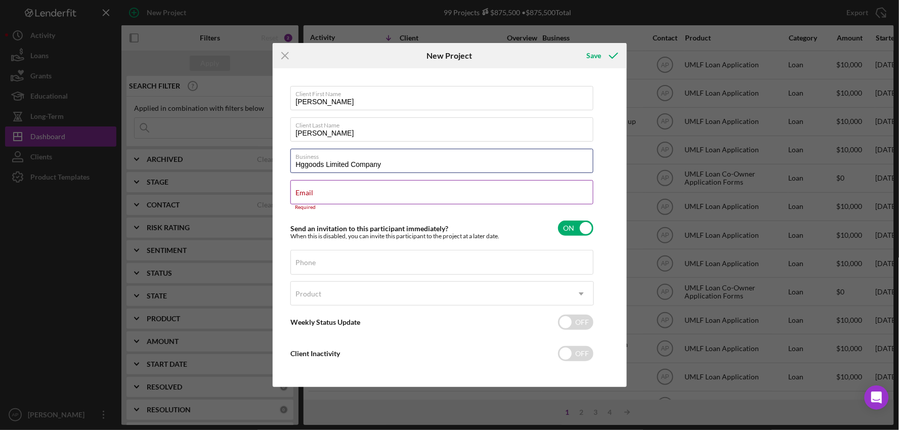
type input "Hggoods Limited Company"
click at [314, 196] on input "Email" at bounding box center [442, 192] width 303 height 24
click at [333, 188] on div "Email Required" at bounding box center [443, 195] width 304 height 30
paste input "[EMAIL_ADDRESS][DOMAIN_NAME]"
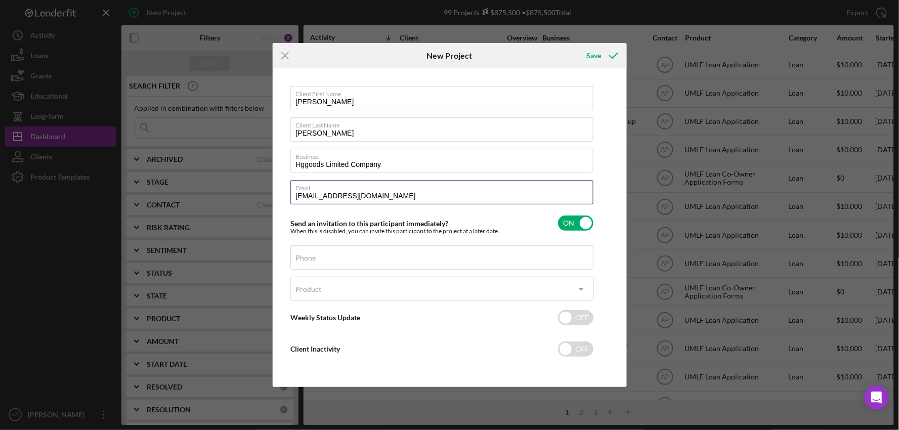
type input "[EMAIL_ADDRESS][DOMAIN_NAME]"
click at [362, 262] on input "Phone" at bounding box center [442, 257] width 303 height 24
paste input "[PHONE_NUMBER]"
type input "[PHONE_NUMBER]"
click at [370, 285] on div "Product" at bounding box center [430, 289] width 278 height 23
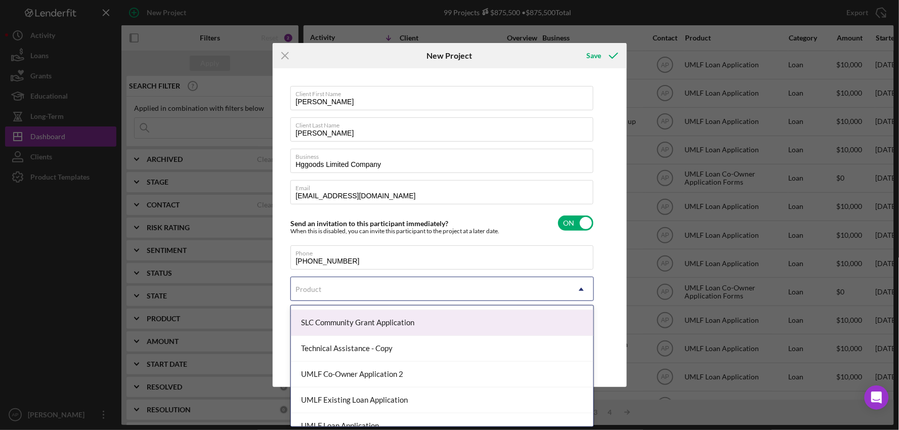
scroll to position [112, 0]
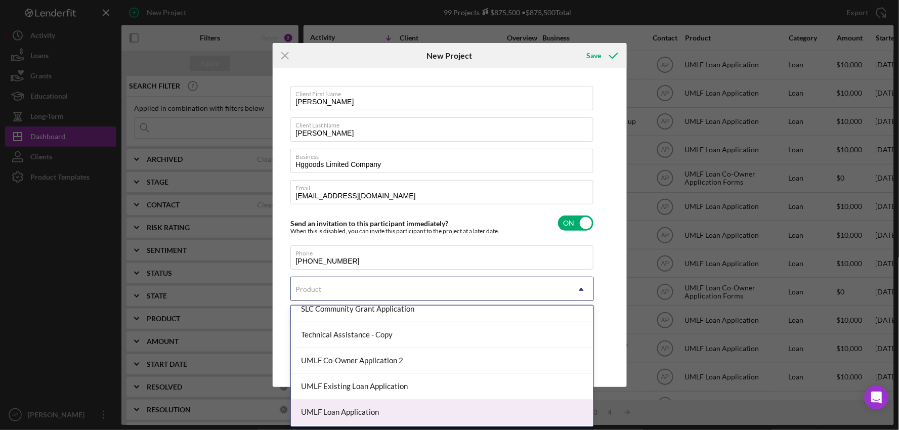
click at [343, 408] on div "UMLF Loan Application" at bounding box center [442, 413] width 303 height 26
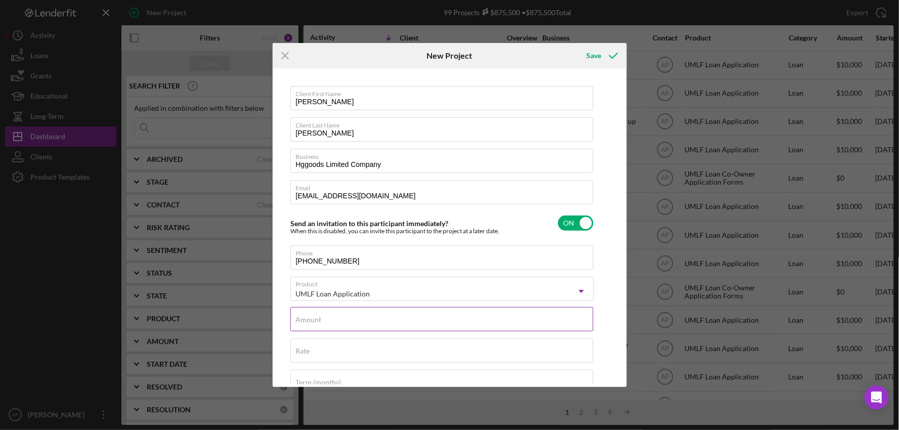
click at [378, 327] on input "Amount" at bounding box center [442, 319] width 303 height 24
type input "$10,000"
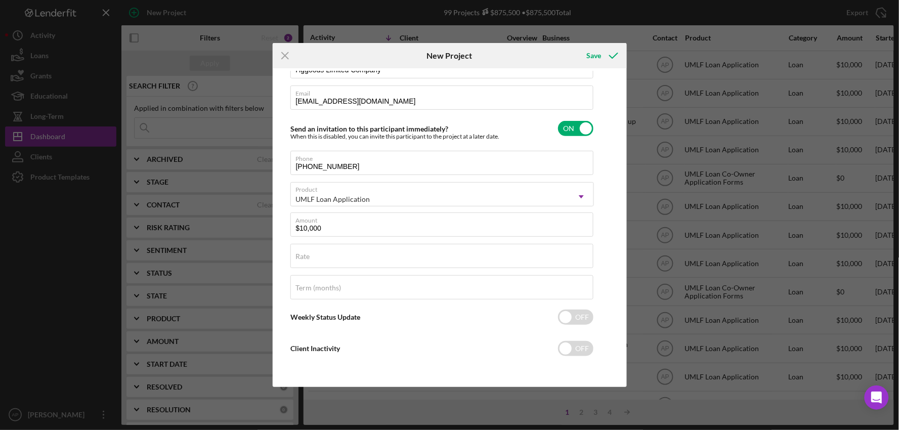
scroll to position [0, 0]
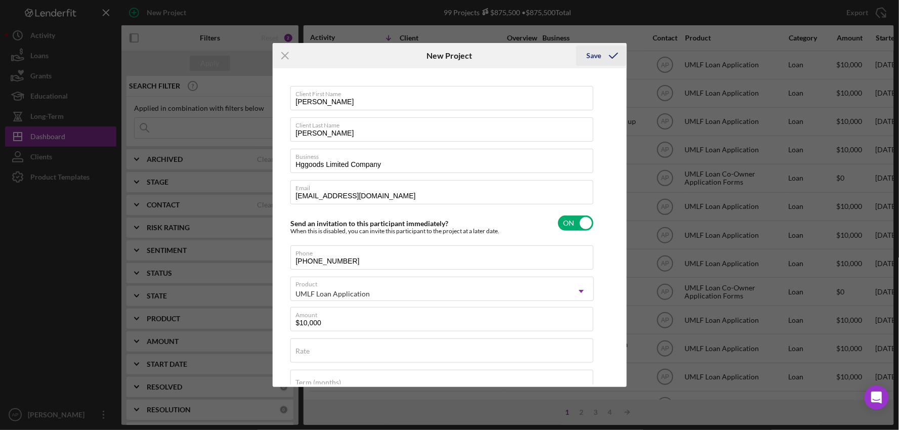
click at [605, 57] on icon "submit" at bounding box center [613, 55] width 25 height 25
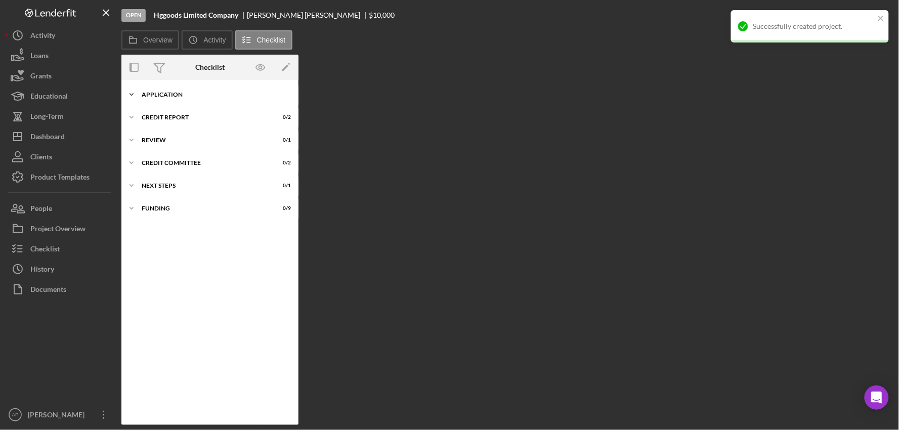
click at [204, 90] on div "Icon/Expander Application 0 / 23" at bounding box center [209, 95] width 177 height 20
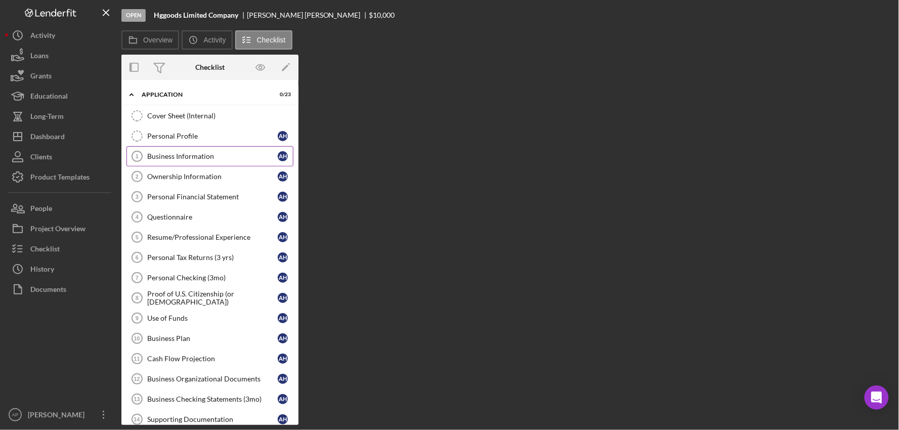
click at [175, 157] on div "Business Information" at bounding box center [212, 156] width 131 height 8
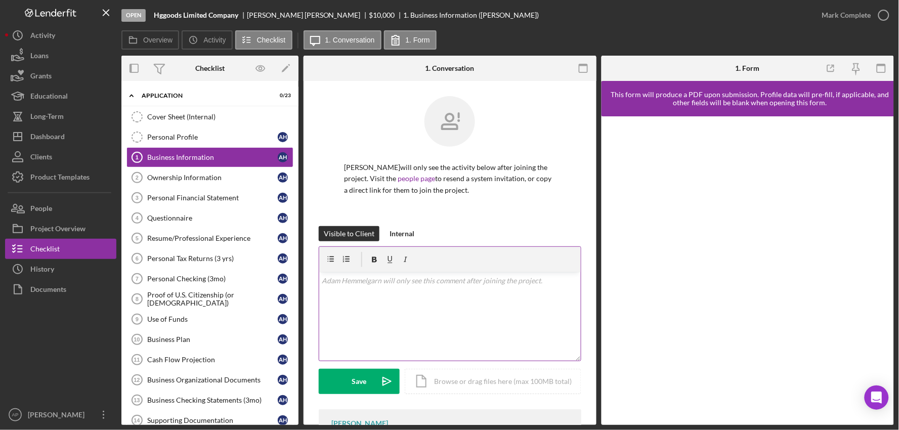
click at [347, 301] on div "v Color teal Color pink Remove color Add row above Add row below Add column bef…" at bounding box center [450, 316] width 262 height 89
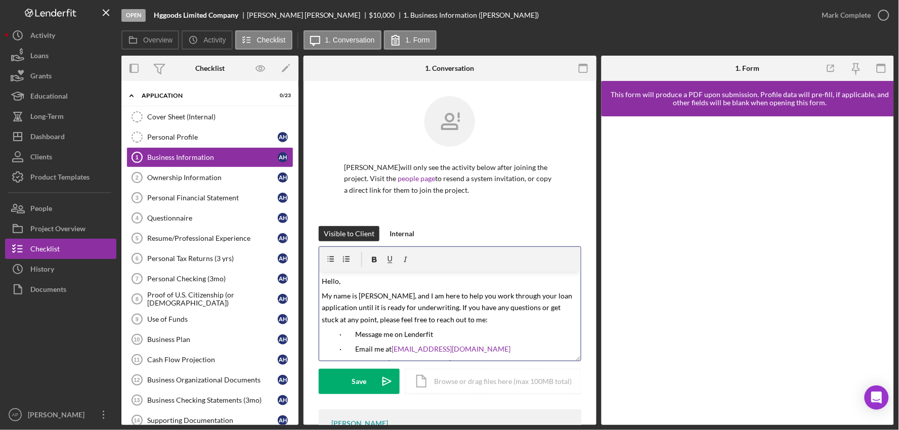
click at [338, 284] on span "Hello," at bounding box center [331, 281] width 19 height 9
click at [446, 387] on div "Icon/Document Browse or drag files here (max 100MB total) Tap to choose files o…" at bounding box center [493, 381] width 177 height 25
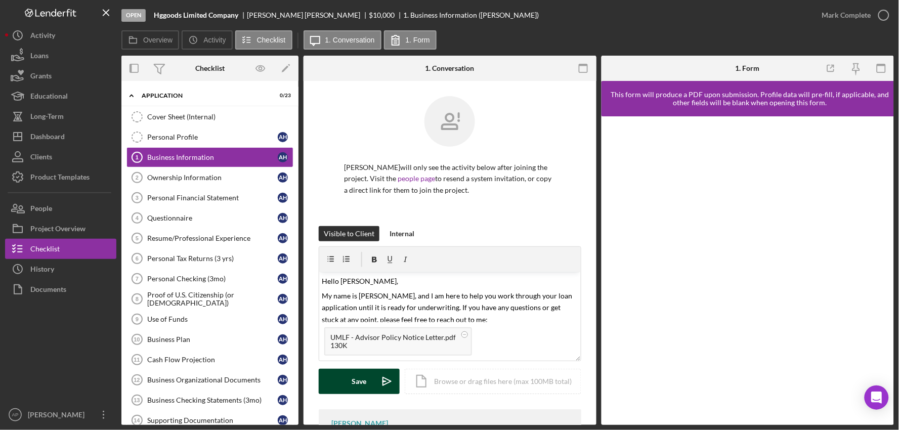
click at [357, 380] on div "Save" at bounding box center [359, 381] width 15 height 25
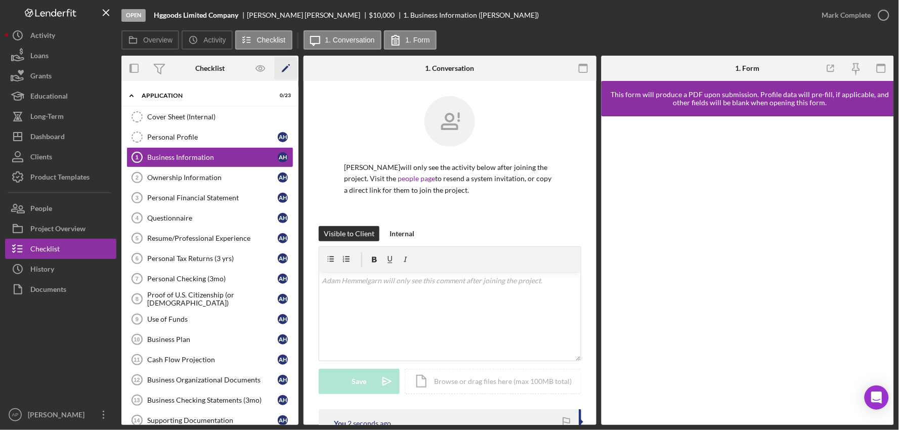
click at [278, 71] on icon "Icon/Edit" at bounding box center [286, 68] width 23 height 23
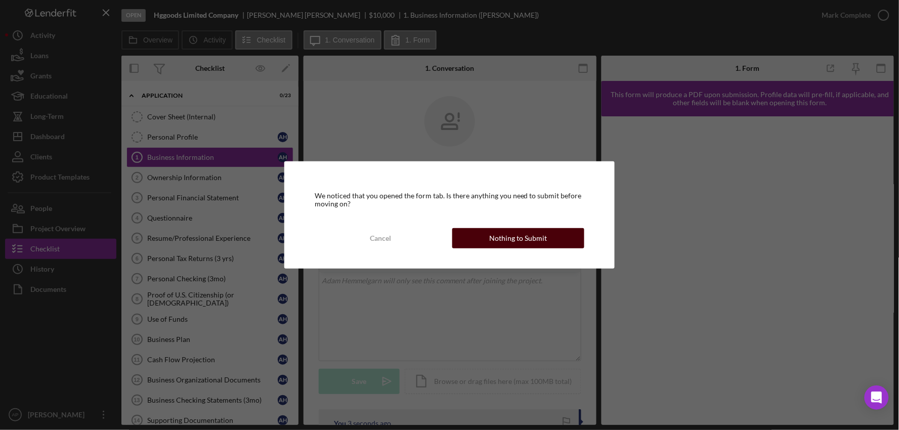
click at [482, 228] on button "Nothing to Submit" at bounding box center [518, 238] width 133 height 20
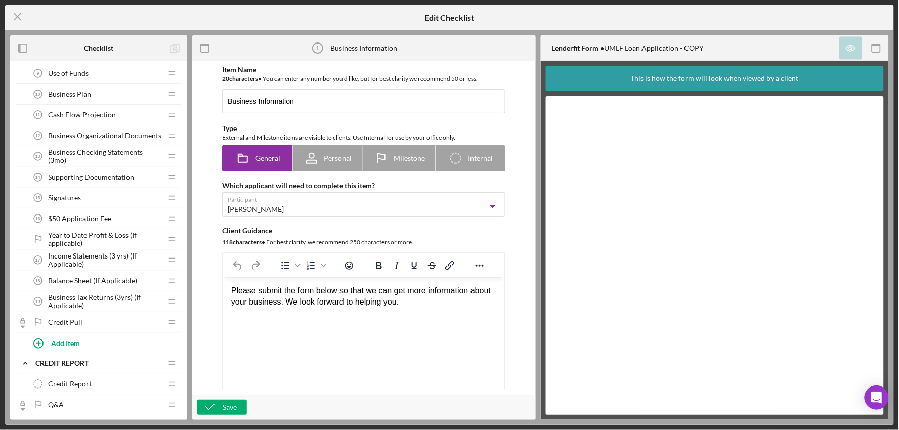
scroll to position [225, 0]
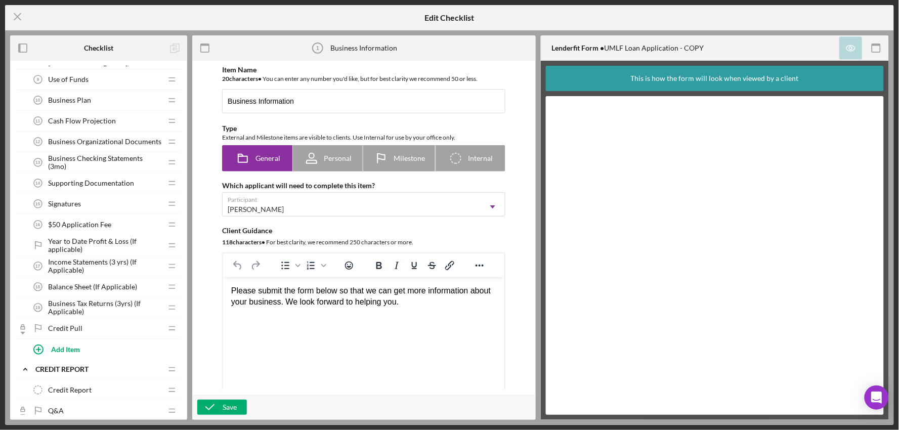
click at [69, 243] on span "Year to Date Profit & Loss (If applicable)" at bounding box center [105, 245] width 114 height 16
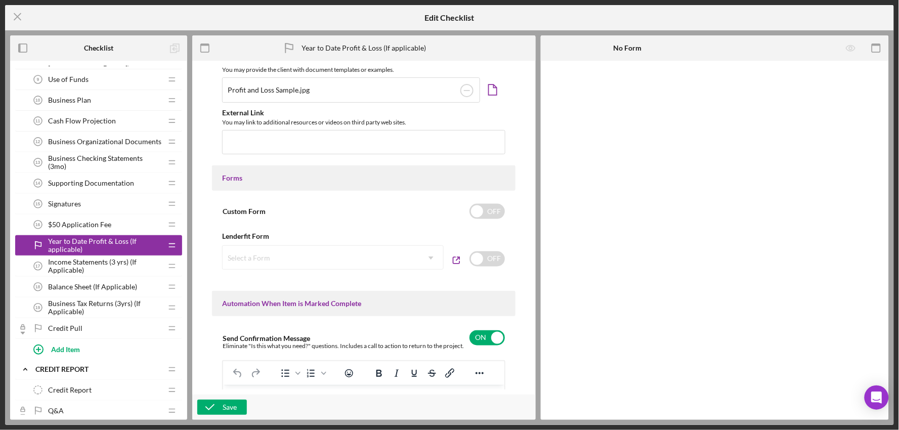
scroll to position [753, 0]
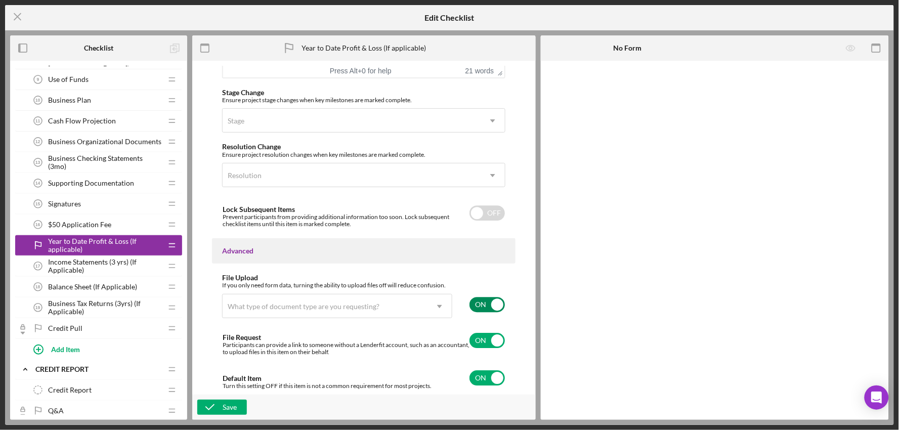
click at [473, 302] on input "checkbox" at bounding box center [487, 304] width 35 height 15
checkbox input "false"
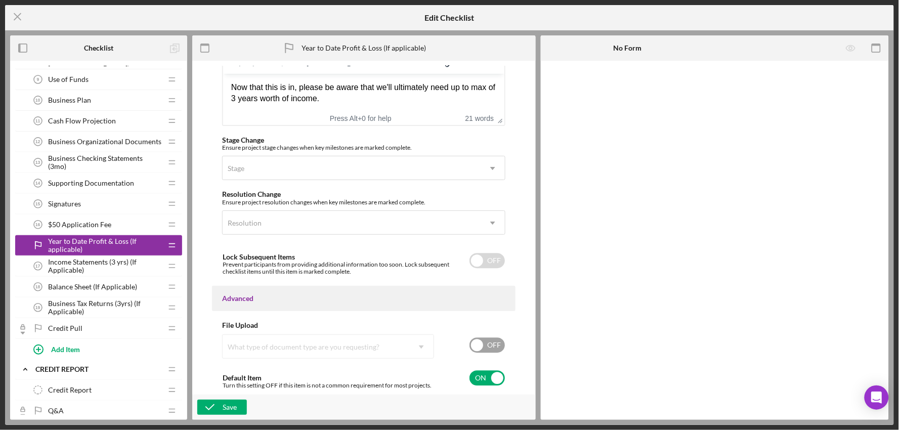
scroll to position [705, 0]
click at [478, 381] on input "checkbox" at bounding box center [487, 377] width 35 height 15
checkbox input "false"
click at [218, 405] on icon "button" at bounding box center [209, 407] width 25 height 25
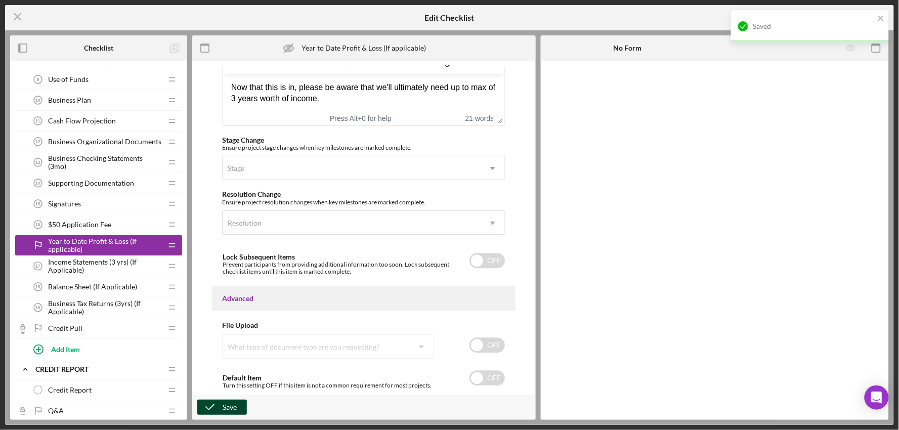
click at [77, 269] on span "Income Statements (3 yrs) (If Applicable)" at bounding box center [105, 266] width 114 height 16
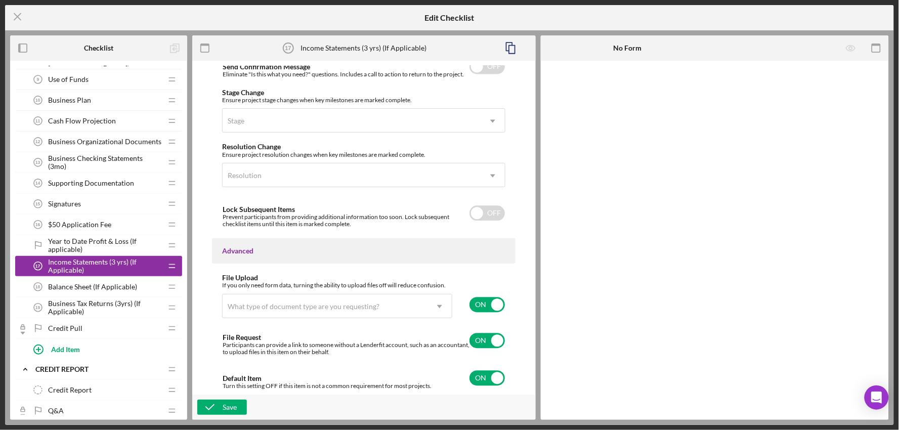
click at [503, 297] on input "checkbox" at bounding box center [487, 304] width 35 height 15
checkbox input "false"
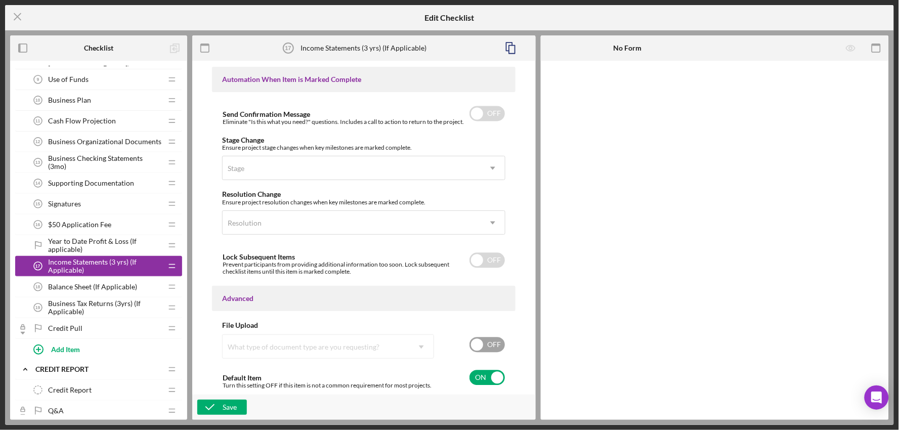
scroll to position [632, 0]
click at [488, 372] on input "checkbox" at bounding box center [487, 377] width 35 height 15
checkbox input "false"
click at [223, 402] on div "Save" at bounding box center [230, 407] width 14 height 15
click at [78, 289] on span "Balance Sheet (If Applicable)" at bounding box center [92, 287] width 89 height 8
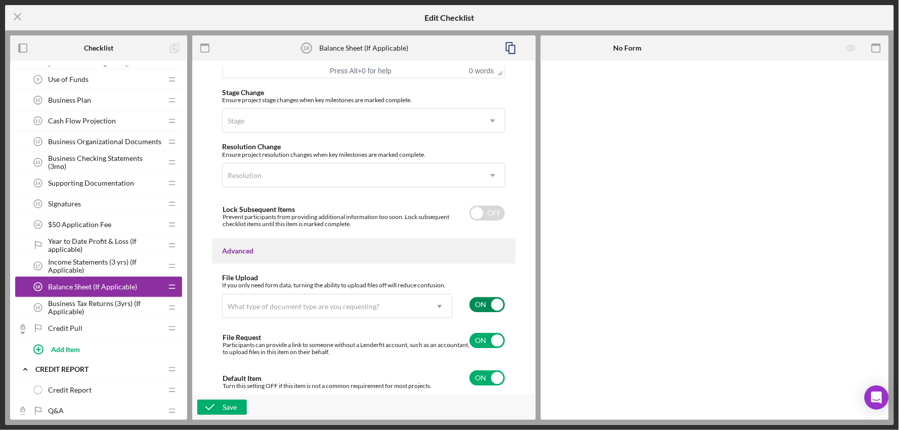
click at [490, 302] on input "checkbox" at bounding box center [487, 304] width 35 height 15
checkbox input "false"
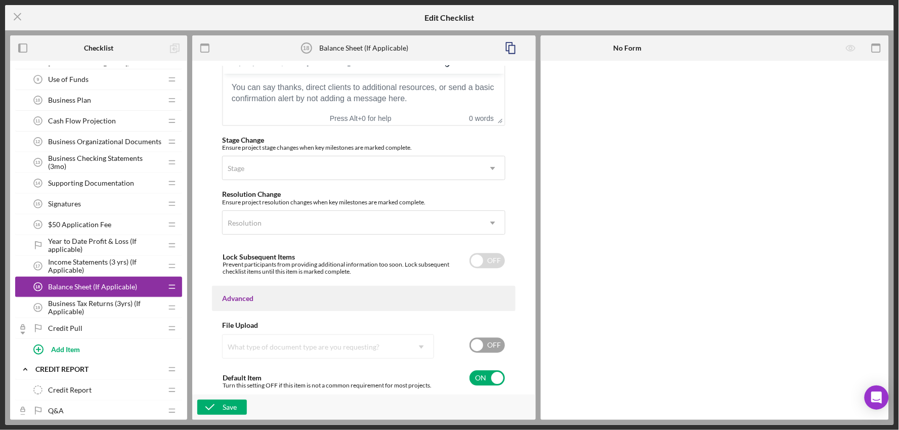
scroll to position [719, 0]
click at [471, 372] on input "checkbox" at bounding box center [487, 377] width 35 height 15
checkbox input "false"
click at [226, 408] on div "Save" at bounding box center [230, 407] width 14 height 15
click at [72, 305] on span "Business Tax Returns (3yrs) (If Applicable)" at bounding box center [105, 308] width 114 height 16
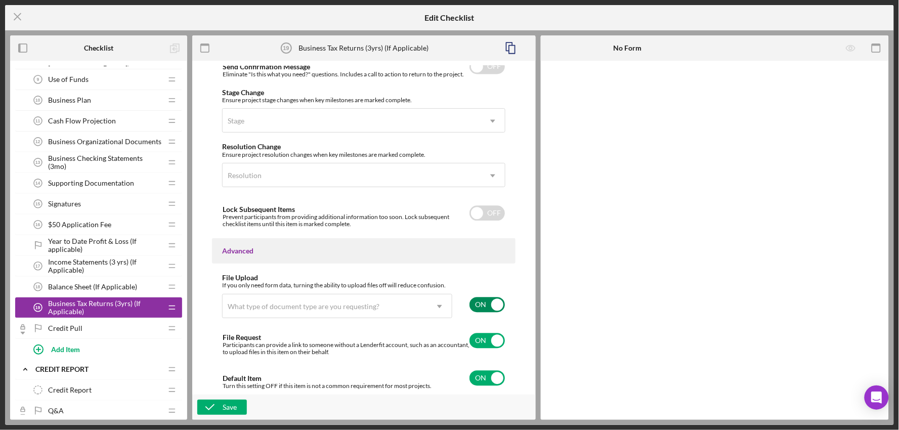
click at [480, 300] on input "checkbox" at bounding box center [487, 304] width 35 height 15
checkbox input "false"
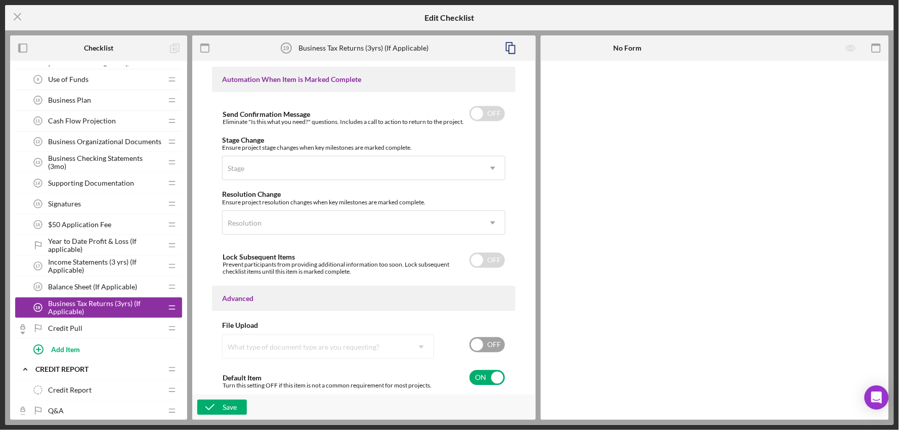
scroll to position [632, 0]
click at [487, 383] on input "checkbox" at bounding box center [487, 377] width 35 height 15
checkbox input "false"
click at [240, 405] on button "Save" at bounding box center [222, 407] width 50 height 15
click at [12, 17] on icon "Icon/Menu Close" at bounding box center [17, 16] width 25 height 25
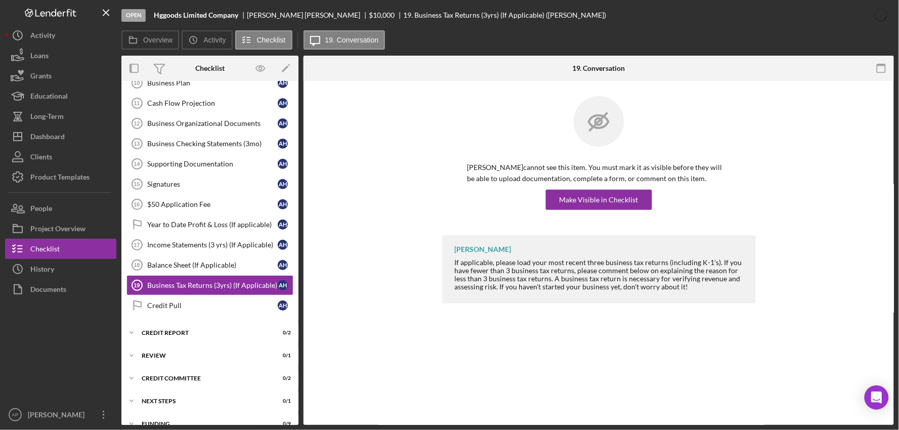
scroll to position [274, 0]
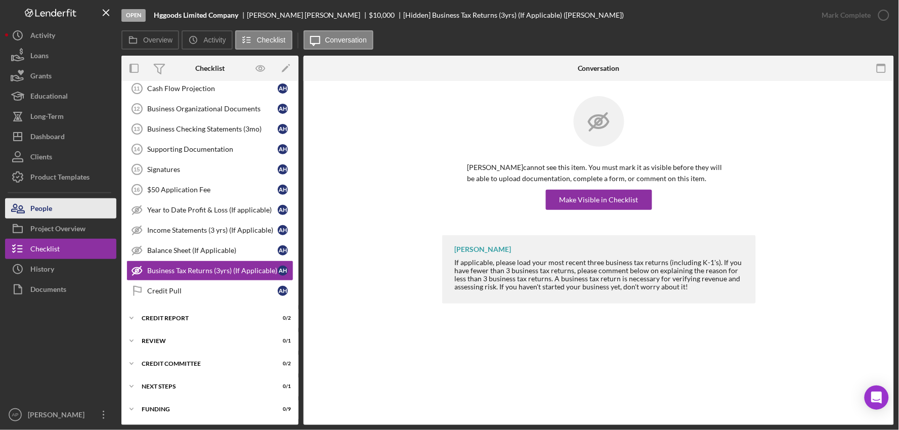
click at [74, 209] on button "People" at bounding box center [60, 208] width 111 height 20
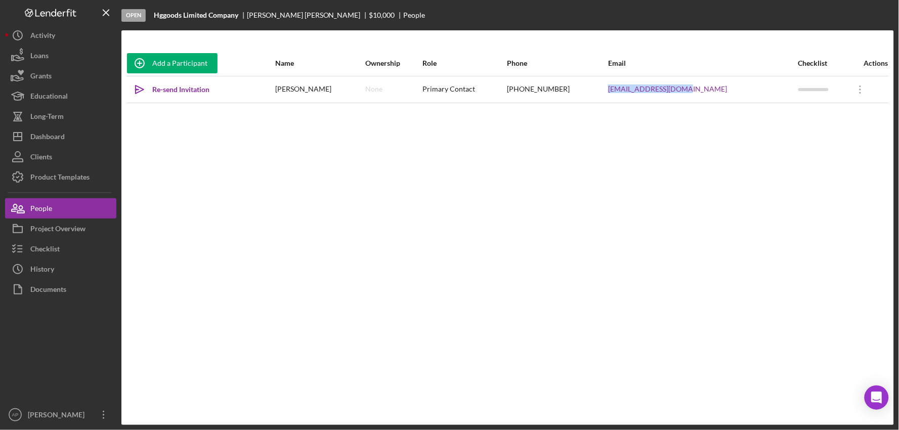
drag, startPoint x: 736, startPoint y: 95, endPoint x: 649, endPoint y: 97, distance: 87.1
click at [649, 97] on tr "Icon/icon-invite-send Re-send Invitation [PERSON_NAME] None Primary Contact [PH…" at bounding box center [508, 89] width 763 height 27
copy tr "[EMAIL_ADDRESS][DOMAIN_NAME]"
drag, startPoint x: 34, startPoint y: 138, endPoint x: 49, endPoint y: 134, distance: 14.7
click at [34, 138] on div "Dashboard" at bounding box center [47, 138] width 34 height 23
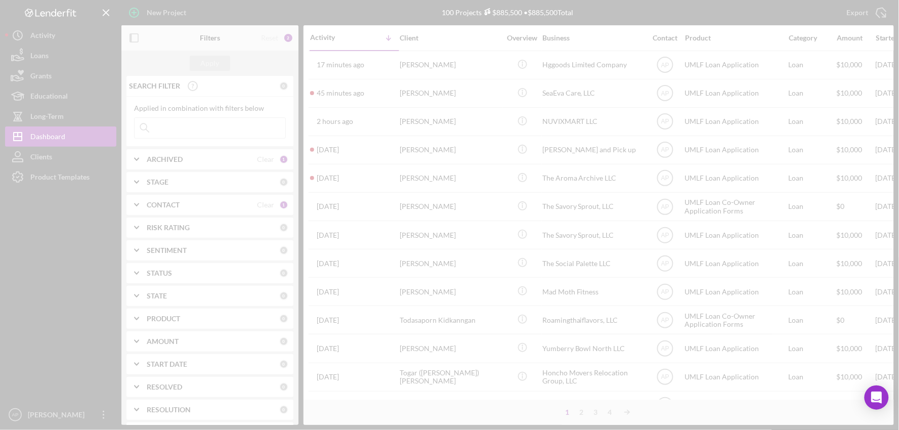
click at [171, 129] on div at bounding box center [449, 215] width 899 height 430
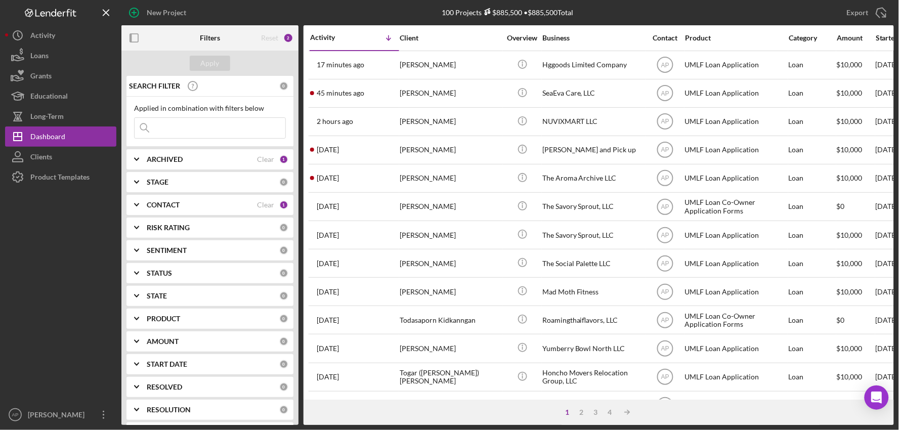
click at [175, 125] on input at bounding box center [210, 128] width 151 height 20
type input "huckleberry"
click at [200, 66] on button "Apply" at bounding box center [210, 63] width 40 height 15
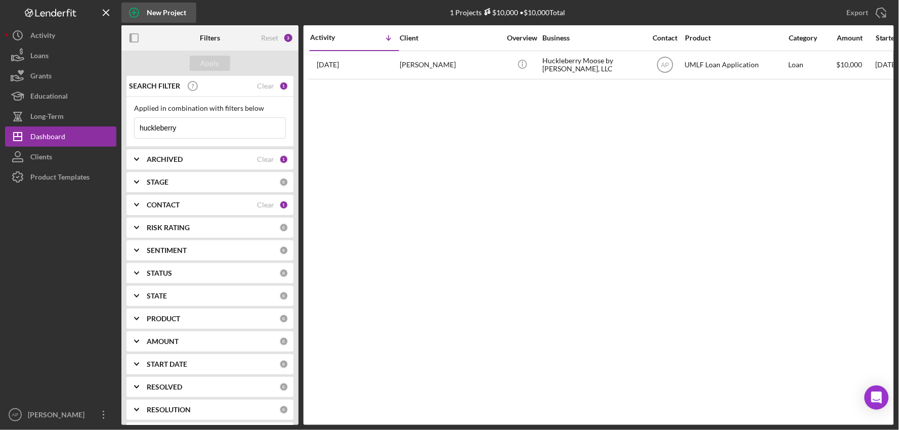
click at [182, 13] on div "New Project" at bounding box center [166, 13] width 39 height 20
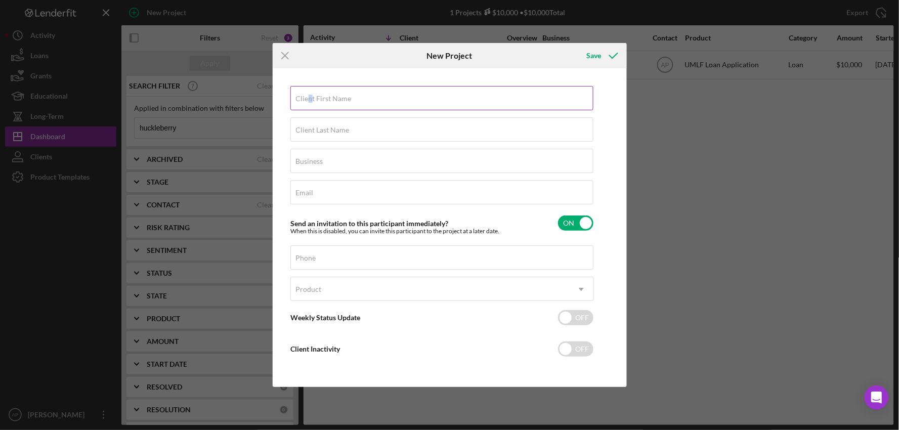
click at [310, 102] on label "Client First Name" at bounding box center [324, 99] width 56 height 8
click at [405, 88] on input "Client First Name" at bounding box center [442, 98] width 303 height 24
type input "[PERSON_NAME]"
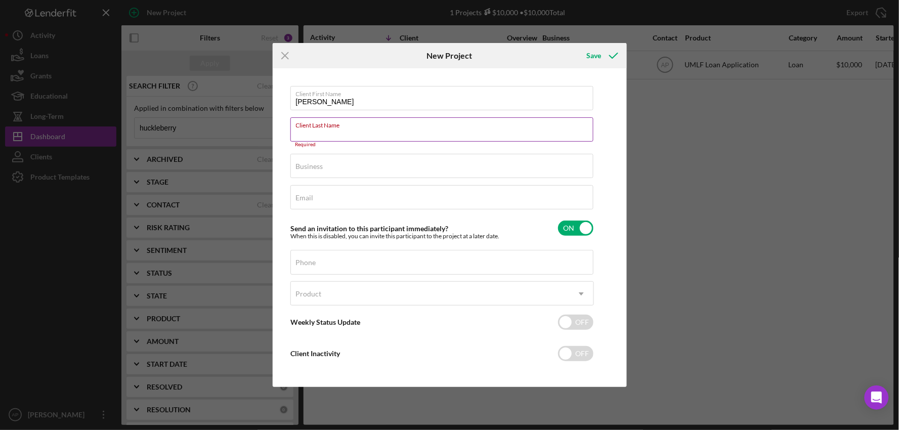
click at [345, 133] on input "Client Last Name" at bounding box center [442, 129] width 303 height 24
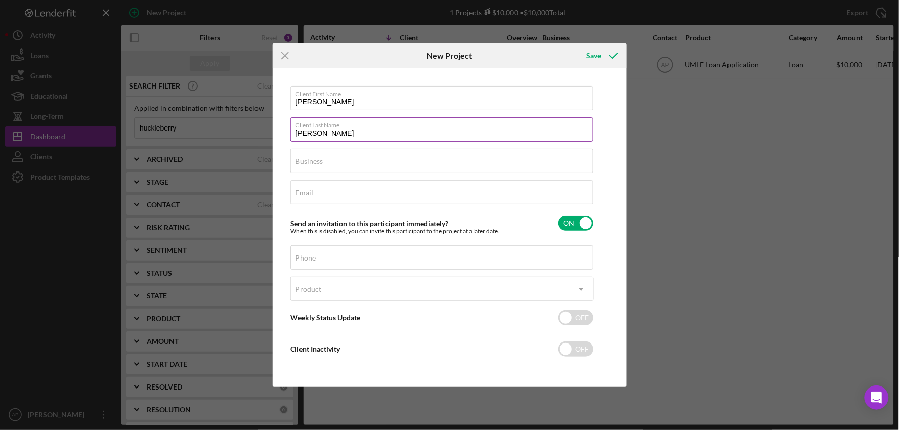
type input "[PERSON_NAME]"
type input "Smokin' Butt's Barbecue Sauce Company"
click at [317, 188] on div "Email Required" at bounding box center [443, 192] width 304 height 25
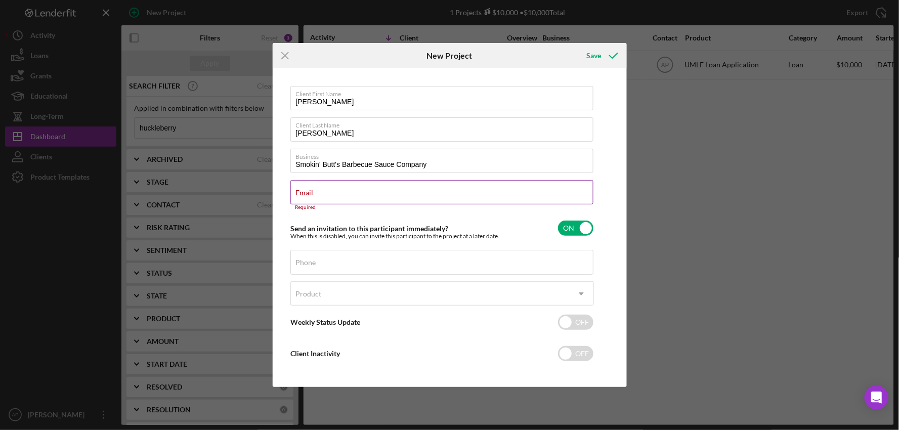
click at [369, 195] on div "Email Required" at bounding box center [443, 195] width 304 height 30
paste input "[EMAIL_ADDRESS][DOMAIN_NAME]"
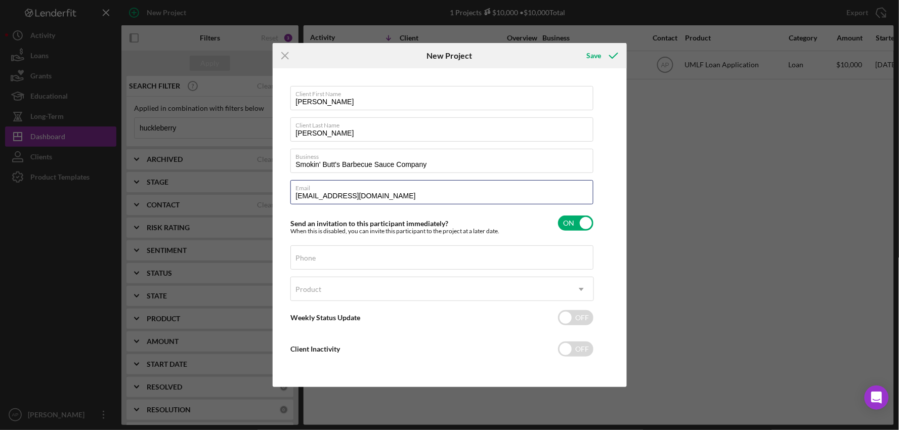
type input "[EMAIL_ADDRESS][DOMAIN_NAME]"
click at [366, 260] on input "Phone" at bounding box center [442, 257] width 303 height 24
paste input "[PHONE_NUMBER]"
type input "[PHONE_NUMBER]"
click at [326, 291] on div "Product" at bounding box center [430, 289] width 278 height 23
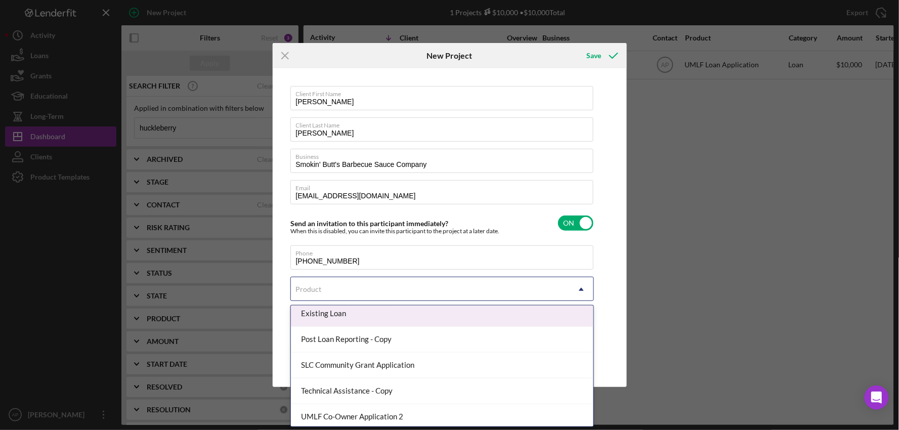
scroll to position [112, 0]
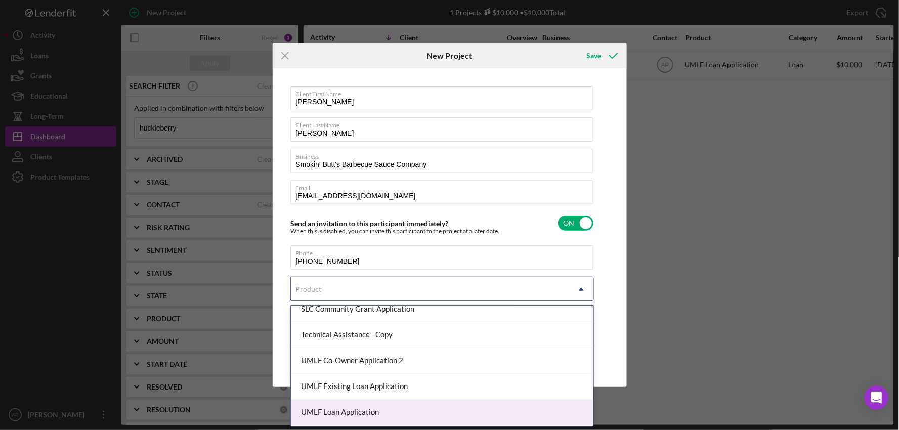
click at [356, 413] on div "UMLF Loan Application" at bounding box center [442, 413] width 303 height 26
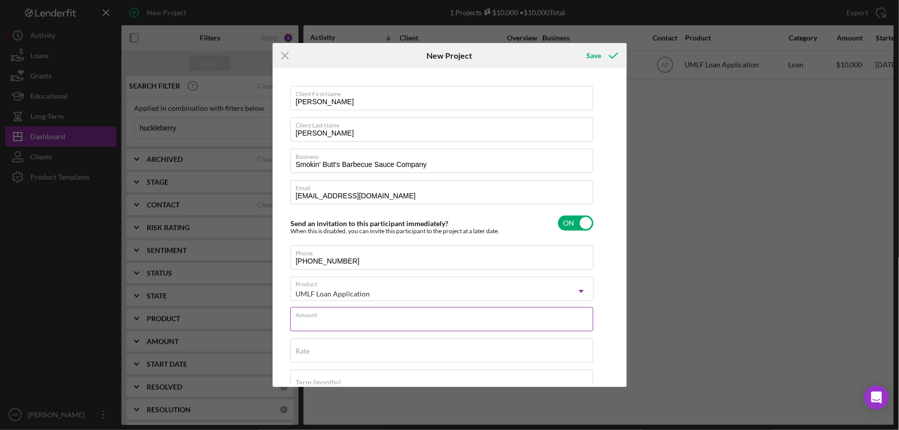
click at [412, 329] on input "Amount" at bounding box center [442, 319] width 303 height 24
type input "$10,000"
click at [599, 52] on div "Save" at bounding box center [594, 56] width 15 height 20
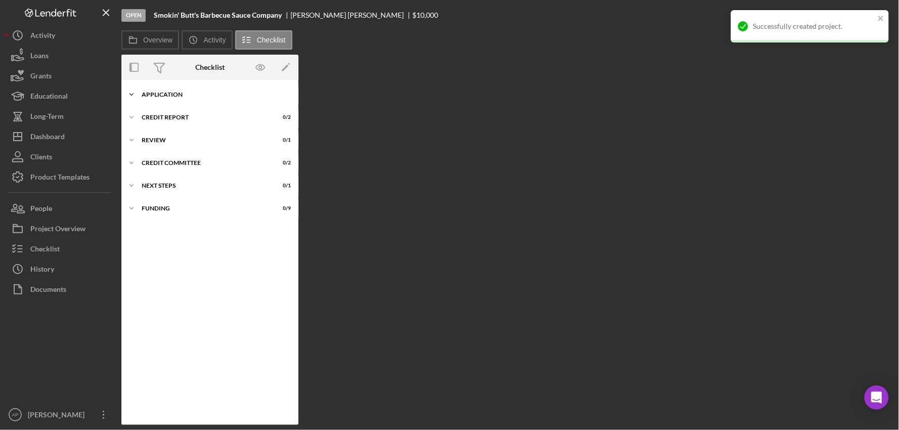
click at [171, 97] on div "Application" at bounding box center [214, 95] width 144 height 6
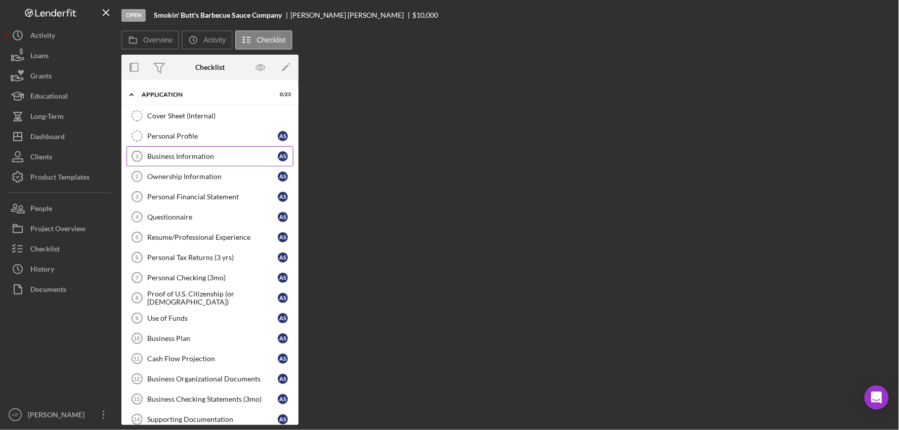
click at [214, 162] on link "Business Information 1 Business Information A S" at bounding box center [210, 156] width 167 height 20
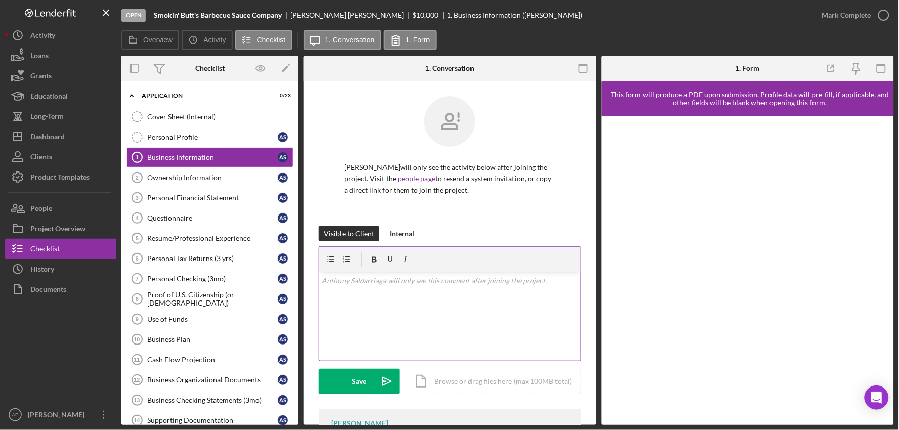
click at [371, 306] on div "v Color teal Color pink Remove color Add row above Add row below Add column bef…" at bounding box center [450, 316] width 262 height 89
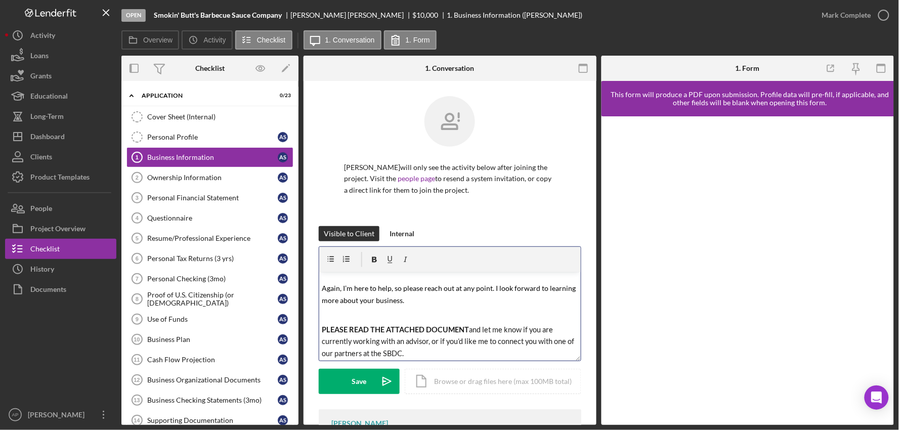
scroll to position [194, 0]
click at [452, 379] on div "Icon/Document Browse or drag files here (max 100MB total) Tap to choose files o…" at bounding box center [493, 381] width 177 height 25
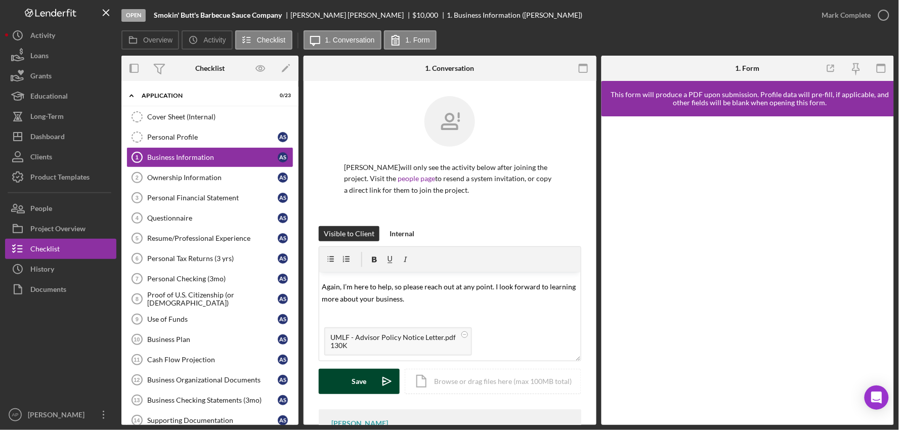
click at [360, 388] on div "Save" at bounding box center [359, 381] width 15 height 25
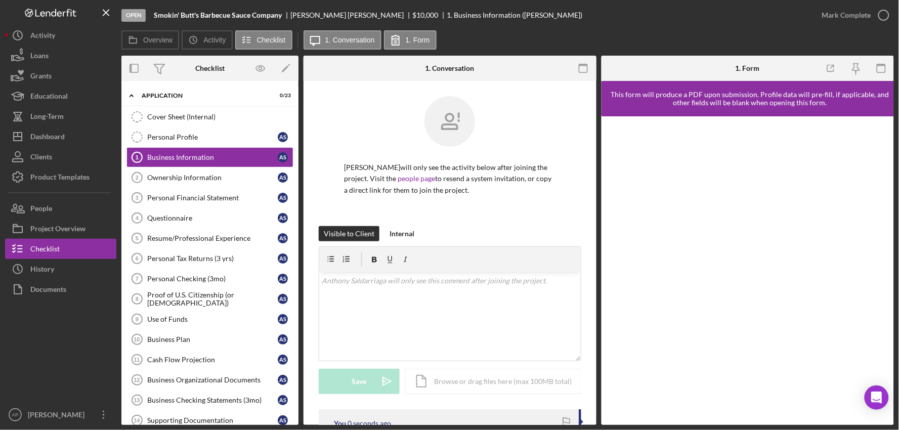
scroll to position [0, 0]
click at [29, 132] on icon "Icon/Dashboard" at bounding box center [17, 136] width 25 height 25
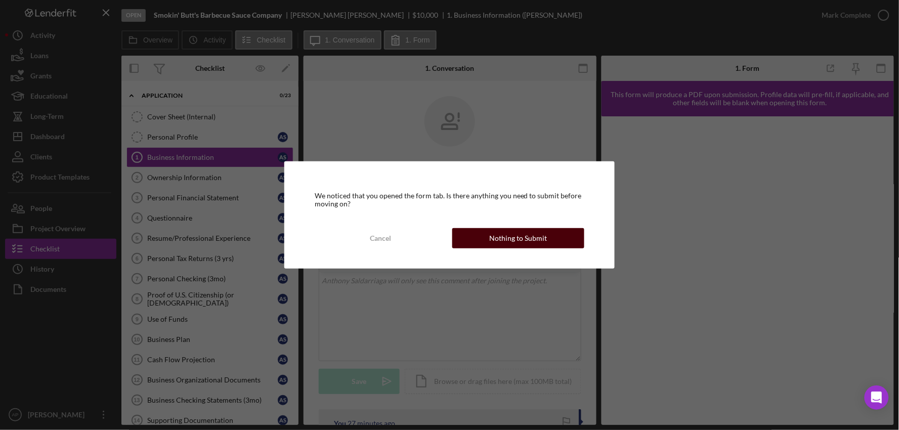
click at [549, 245] on button "Nothing to Submit" at bounding box center [518, 238] width 133 height 20
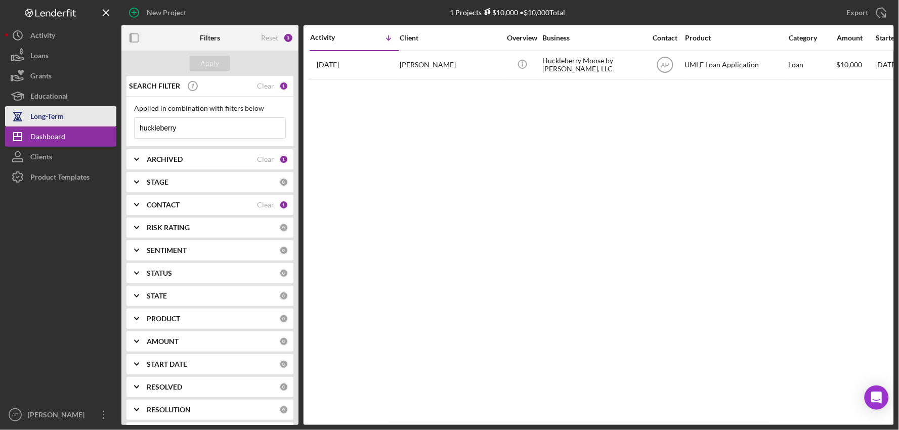
drag, startPoint x: 192, startPoint y: 130, endPoint x: 79, endPoint y: 122, distance: 113.2
click at [79, 122] on div "New Project 1 Projects $10,000 • $10,000 Total huckleberry Export Icon/Export F…" at bounding box center [449, 212] width 889 height 425
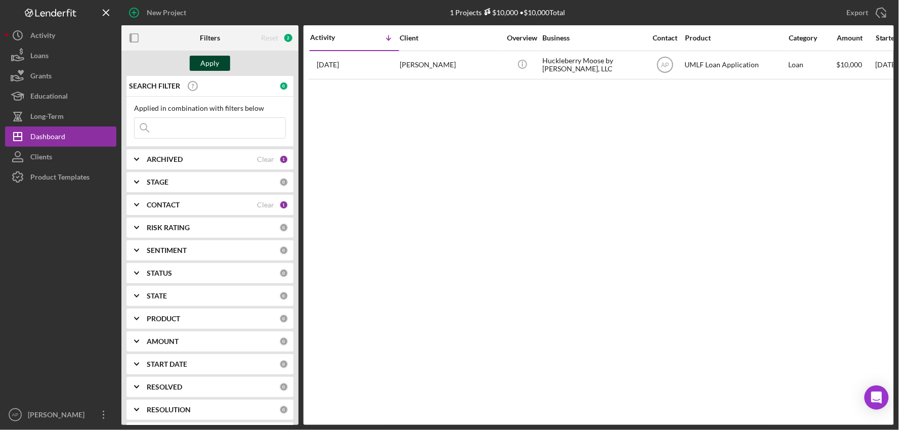
click at [208, 62] on div "Apply" at bounding box center [210, 63] width 19 height 15
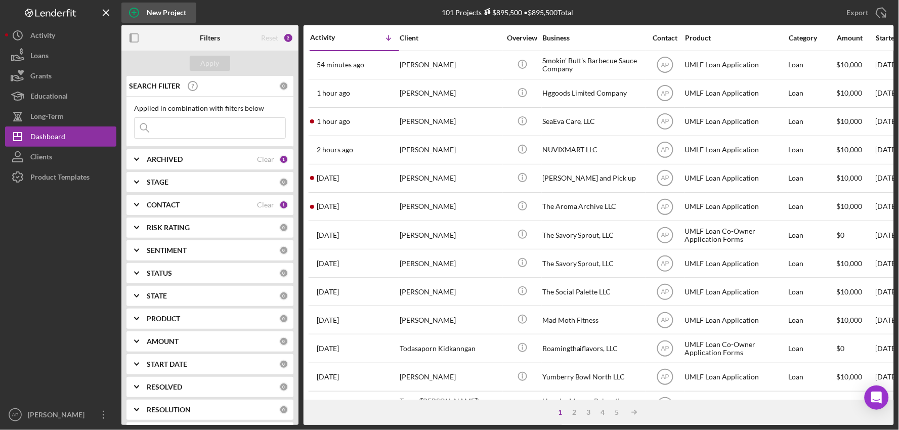
click at [157, 8] on div "New Project" at bounding box center [166, 13] width 39 height 20
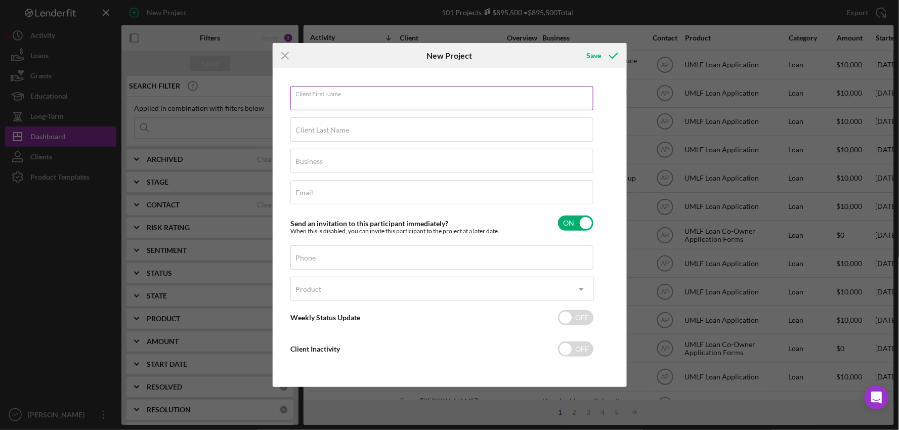
click at [389, 92] on div "Client First Name Required" at bounding box center [443, 98] width 304 height 25
type input "Austin"
type input "[PERSON_NAME]"
type input "Sacred Rights Apparel"
click at [345, 196] on div "Email Required" at bounding box center [443, 192] width 304 height 25
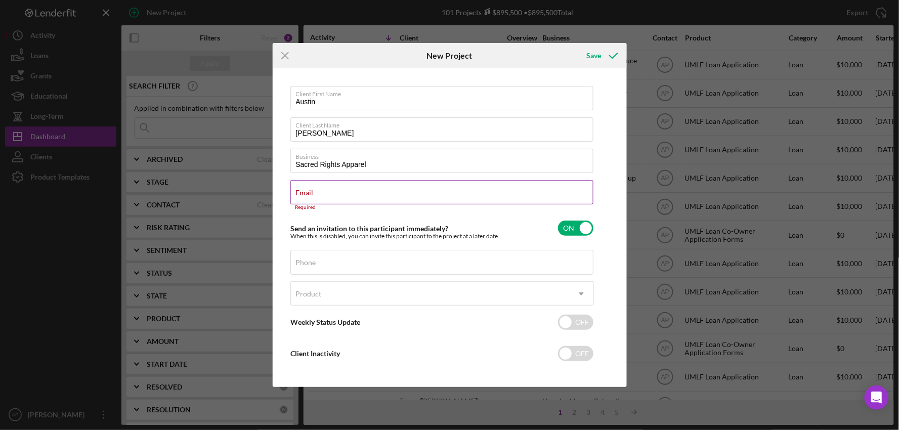
click at [314, 189] on label "Email" at bounding box center [305, 193] width 18 height 8
click at [346, 189] on input "Email" at bounding box center [442, 192] width 303 height 24
paste input "[EMAIL_ADDRESS][DOMAIN_NAME]"
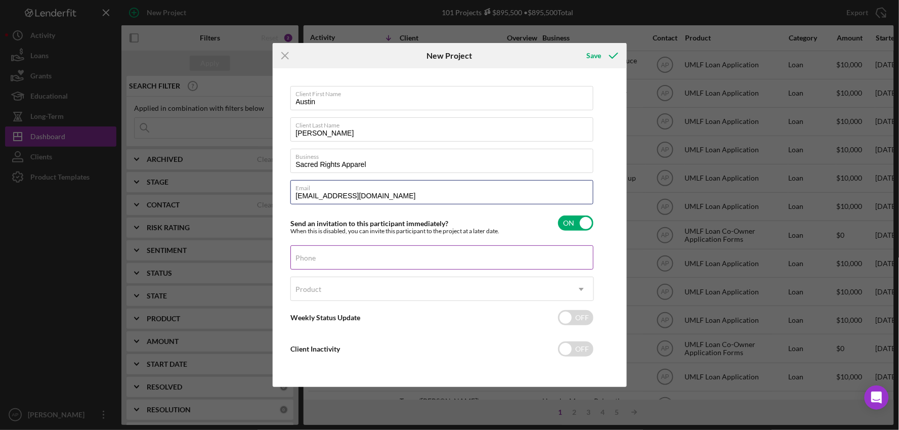
type input "[EMAIL_ADDRESS][DOMAIN_NAME]"
click at [335, 257] on div "Phone" at bounding box center [443, 257] width 304 height 25
click at [316, 259] on label "Phone" at bounding box center [306, 258] width 20 height 8
click at [329, 259] on input "Phone" at bounding box center [442, 257] width 303 height 24
paste input "[PHONE_NUMBER]"
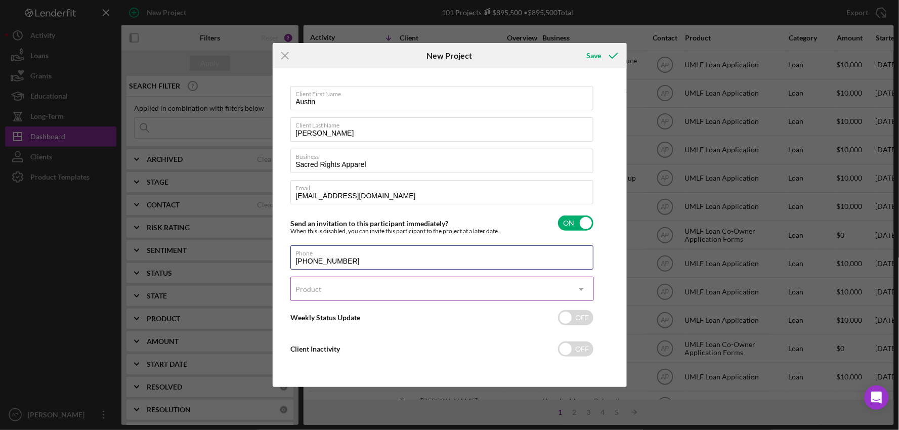
type input "[PHONE_NUMBER]"
click at [319, 289] on div "Product" at bounding box center [309, 289] width 26 height 8
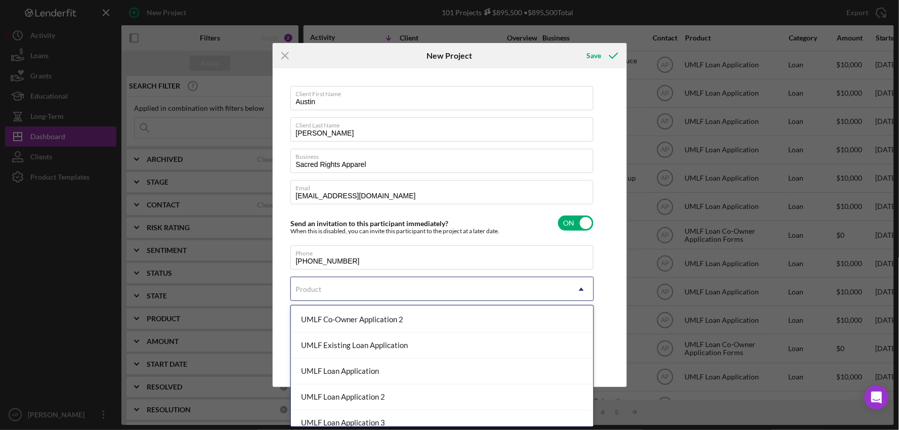
scroll to position [169, 0]
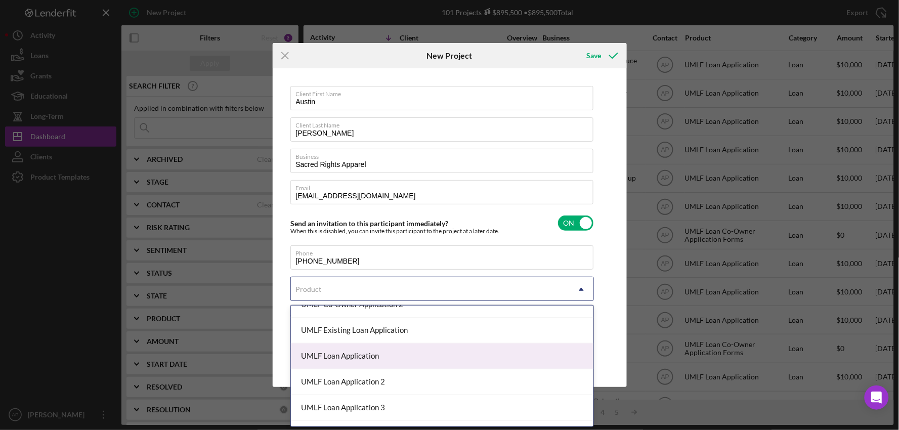
click at [366, 356] on div "UMLF Loan Application" at bounding box center [442, 357] width 303 height 26
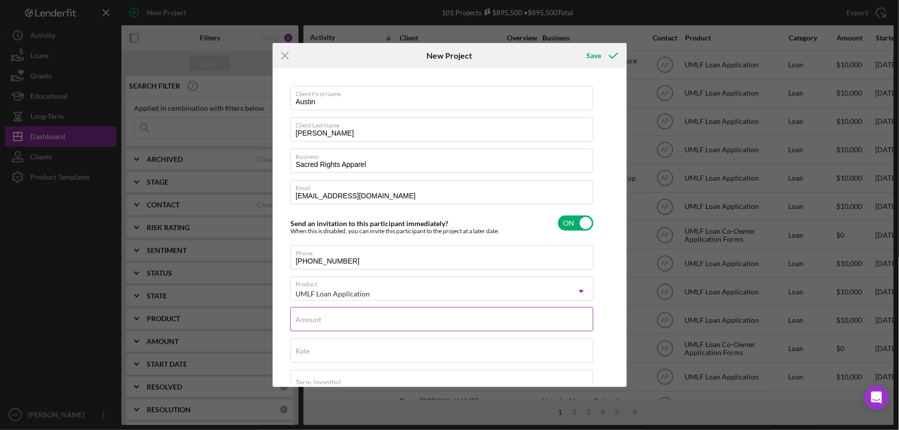
click at [371, 323] on input "Amount" at bounding box center [442, 319] width 303 height 24
click at [358, 319] on input "$10,000" at bounding box center [442, 319] width 303 height 24
drag, startPoint x: 324, startPoint y: 322, endPoint x: 289, endPoint y: 324, distance: 34.4
click at [289, 324] on div "Client First Name [PERSON_NAME] Client Last Name [PERSON_NAME] Business Sacred …" at bounding box center [449, 228] width 349 height 314
type input "$8,500"
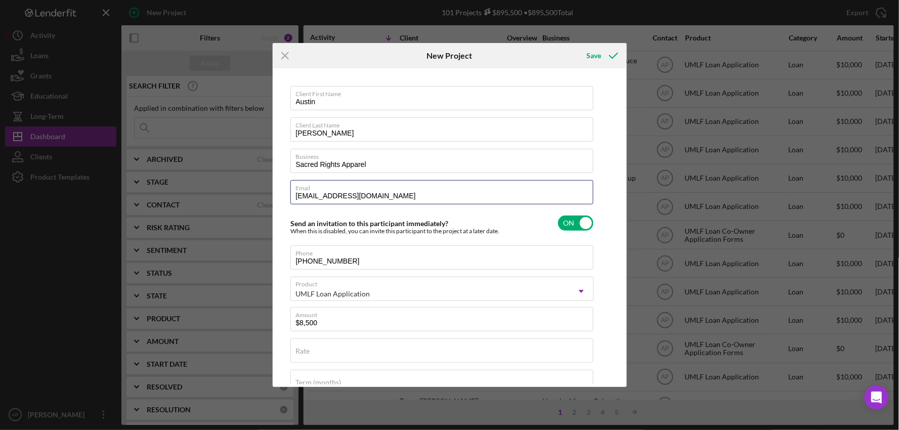
drag, startPoint x: 421, startPoint y: 196, endPoint x: 271, endPoint y: 191, distance: 150.4
click at [271, 191] on div "Icon/Menu Close New Project Save Client First Name [PERSON_NAME] Client Last Na…" at bounding box center [449, 215] width 899 height 430
click at [596, 54] on div "Save" at bounding box center [594, 56] width 15 height 20
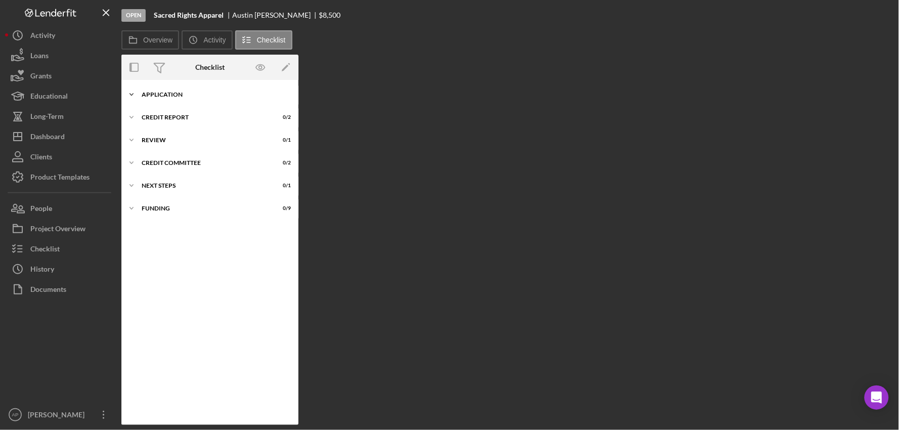
click at [184, 102] on div "Icon/Expander Application 0 / 23" at bounding box center [209, 95] width 177 height 20
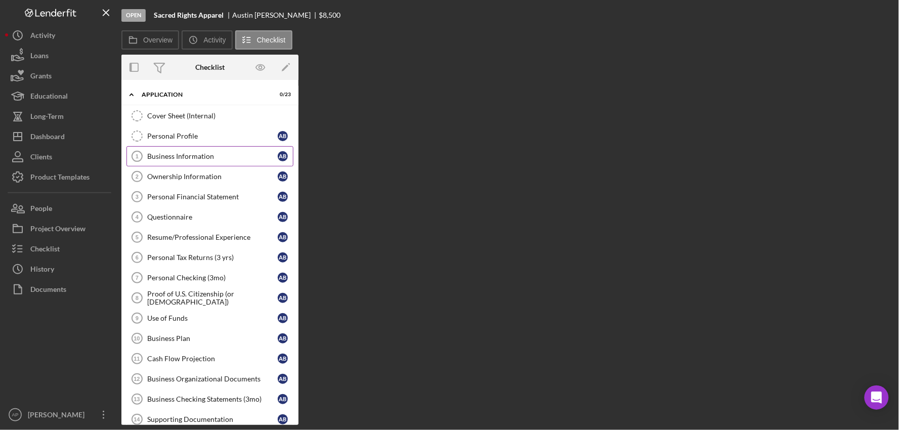
click at [156, 160] on div "Business Information" at bounding box center [212, 156] width 131 height 8
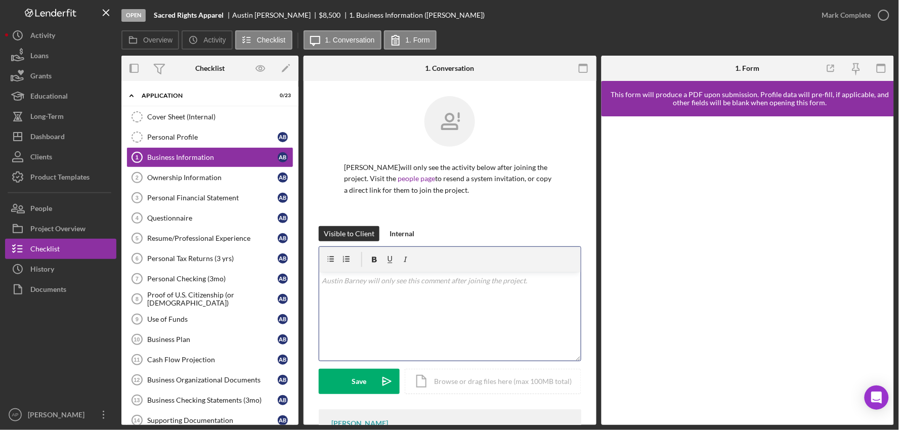
click at [385, 284] on p at bounding box center [450, 280] width 256 height 11
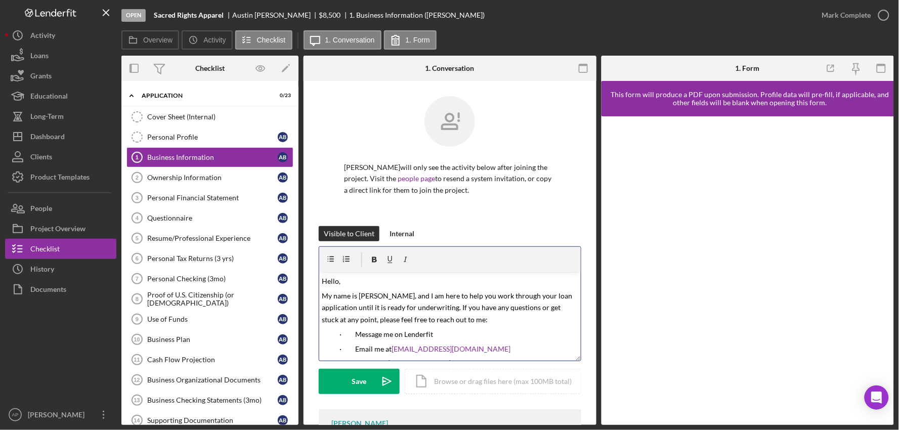
click at [337, 282] on span "Hello," at bounding box center [331, 281] width 19 height 9
click at [464, 384] on div "Icon/Document Browse or drag files here (max 100MB total) Tap to choose files o…" at bounding box center [493, 381] width 177 height 25
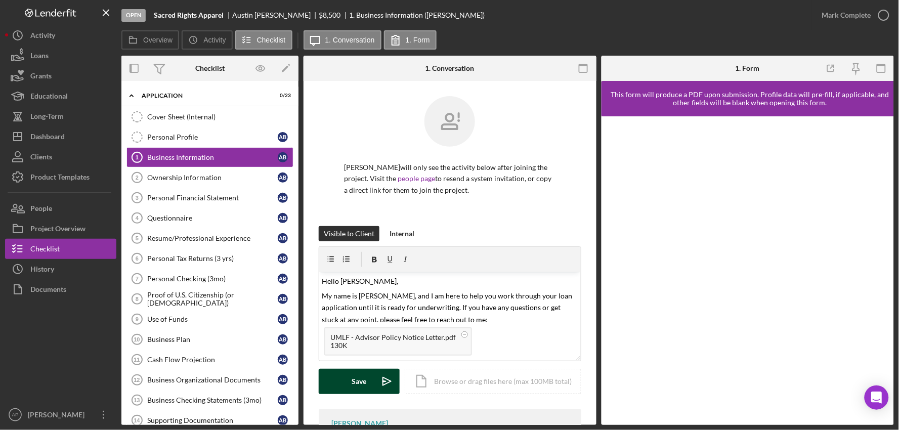
click at [348, 383] on button "Save Icon/icon-invite-send" at bounding box center [359, 381] width 81 height 25
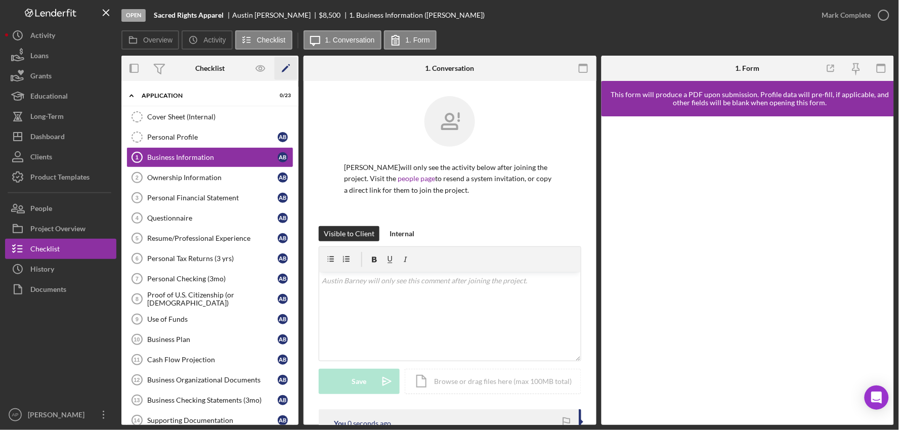
click at [285, 72] on icon "Icon/Edit" at bounding box center [286, 68] width 23 height 23
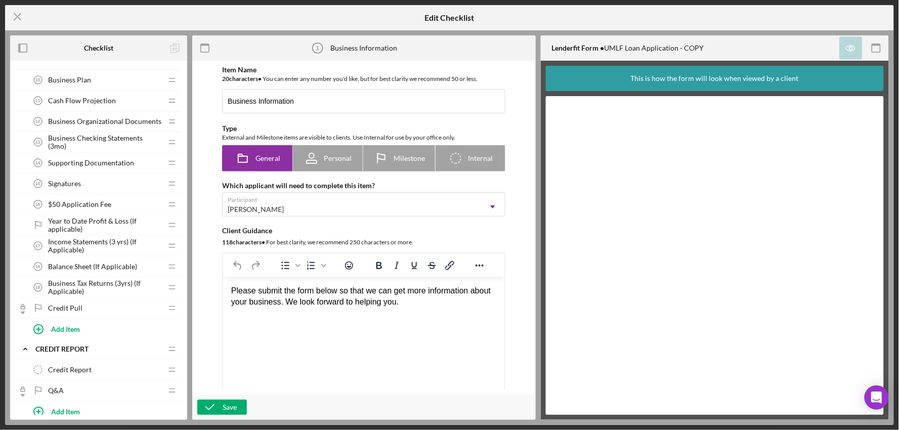
scroll to position [225, 0]
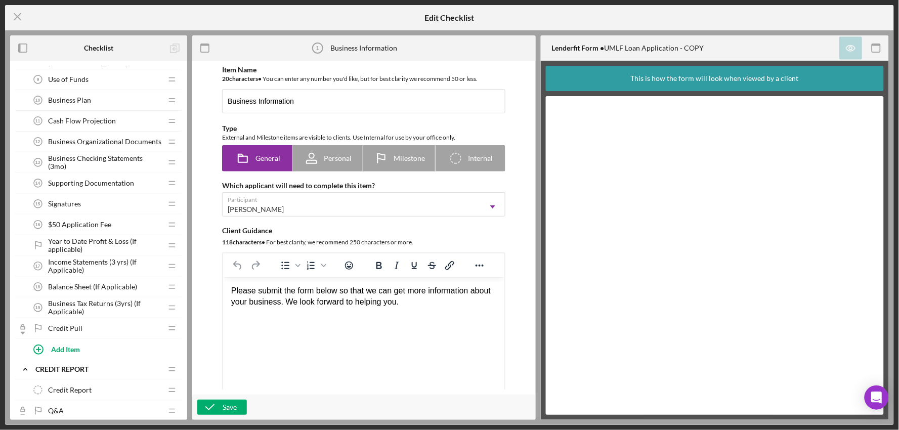
click at [103, 246] on span "Year to Date Profit & Loss (If applicable)" at bounding box center [105, 245] width 114 height 16
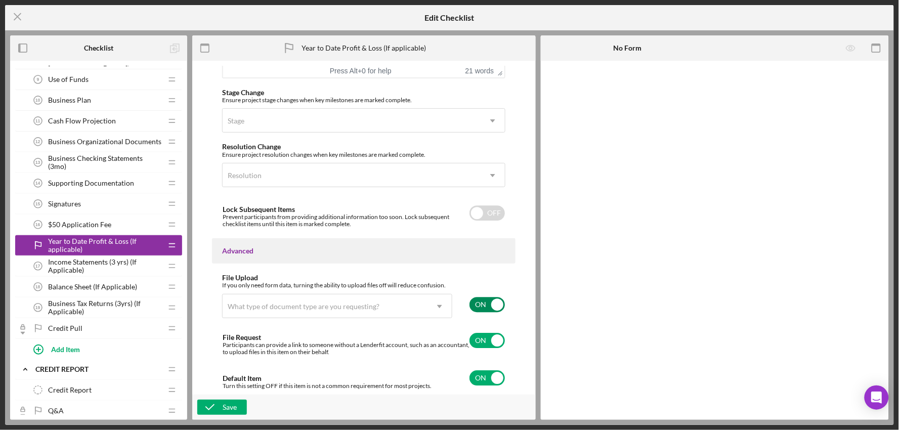
click at [479, 301] on input "checkbox" at bounding box center [487, 304] width 35 height 15
checkbox input "false"
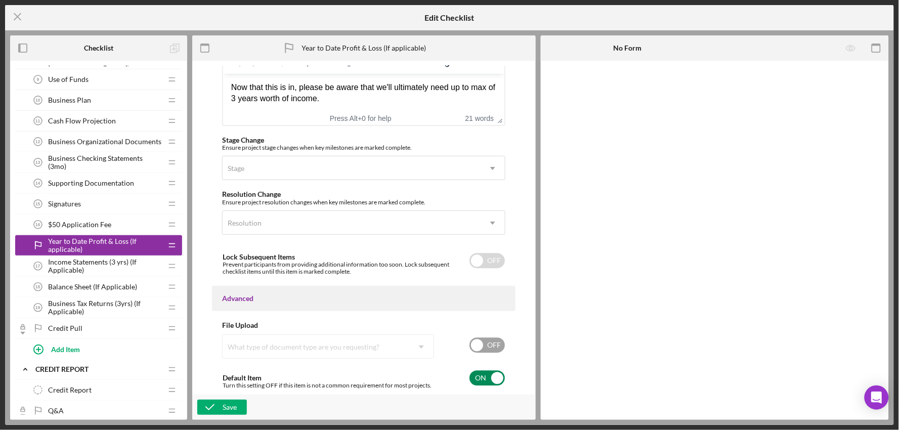
click at [485, 382] on input "checkbox" at bounding box center [487, 377] width 35 height 15
checkbox input "false"
click at [54, 261] on span "Income Statements (3 yrs) (If Applicable)" at bounding box center [105, 266] width 114 height 16
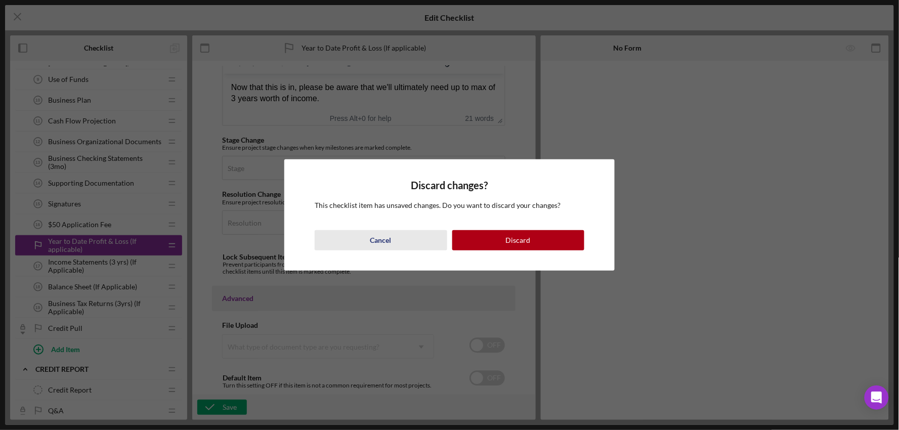
click at [383, 244] on div "Cancel" at bounding box center [380, 240] width 21 height 20
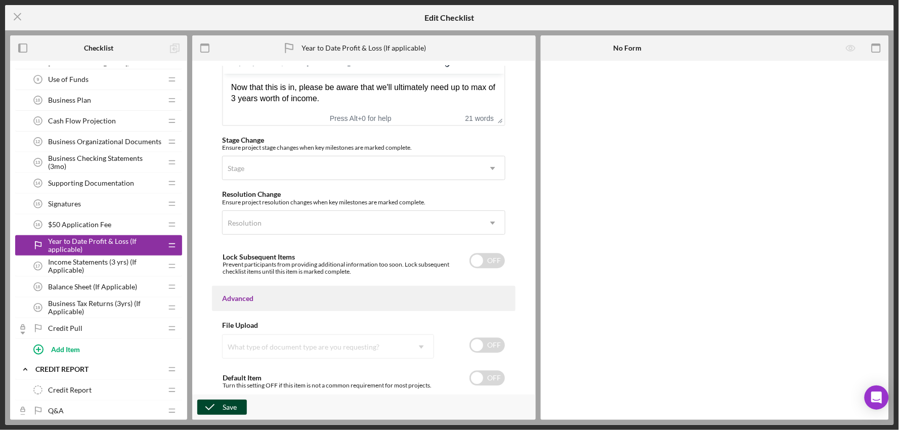
drag, startPoint x: 236, startPoint y: 411, endPoint x: 243, endPoint y: 408, distance: 7.2
click at [238, 411] on button "Save" at bounding box center [222, 407] width 50 height 15
click at [93, 271] on span "Income Statements (3 yrs) (If Applicable)" at bounding box center [105, 266] width 114 height 16
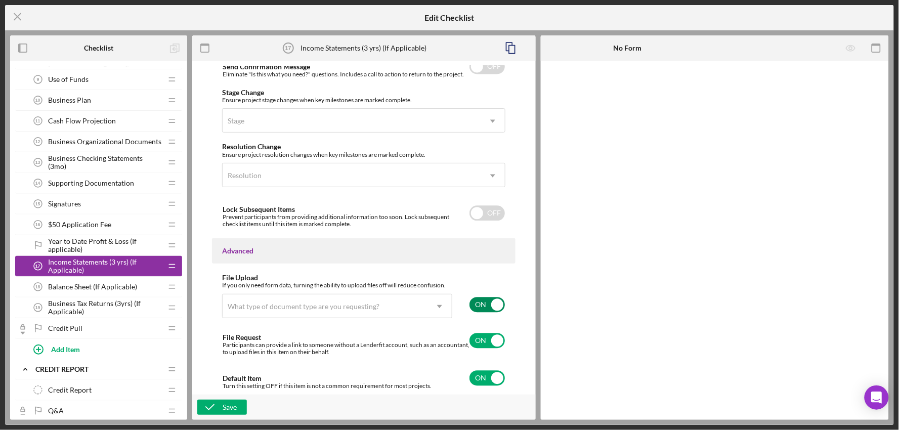
click at [484, 309] on input "checkbox" at bounding box center [487, 304] width 35 height 15
checkbox input "false"
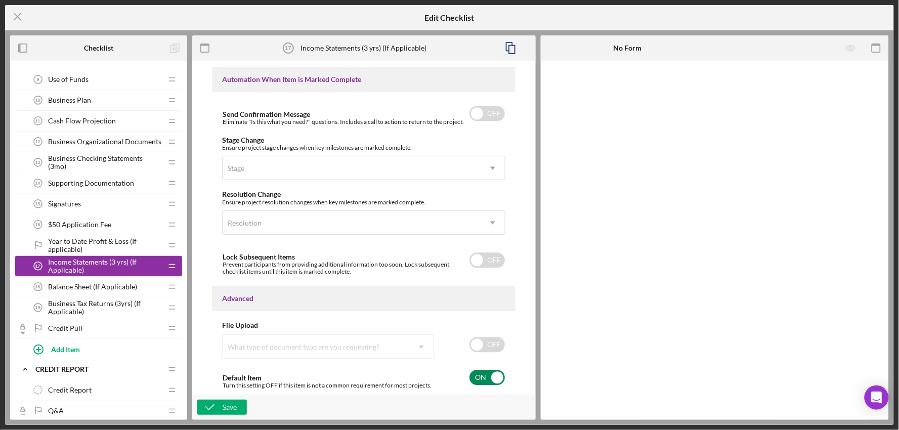
click at [482, 375] on input "checkbox" at bounding box center [487, 377] width 35 height 15
checkbox input "false"
click at [241, 407] on button "Save" at bounding box center [222, 407] width 50 height 15
click at [69, 289] on span "Balance Sheet (If Applicable)" at bounding box center [92, 287] width 89 height 8
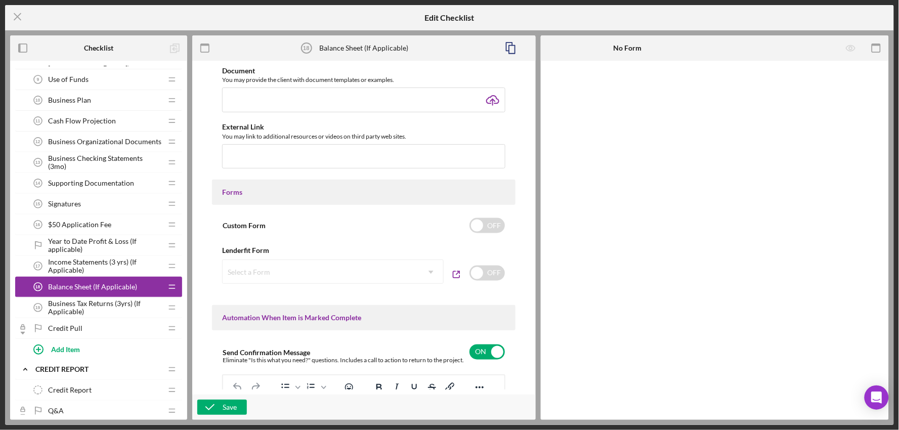
scroll to position [767, 0]
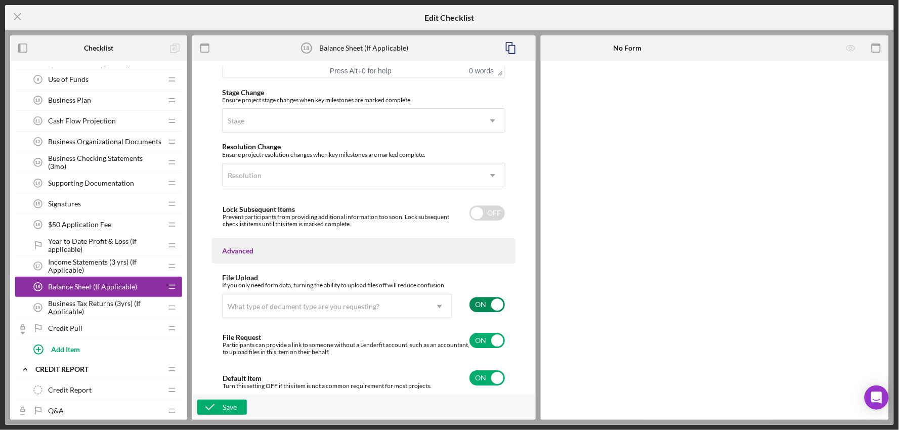
click at [480, 302] on input "checkbox" at bounding box center [487, 304] width 35 height 15
checkbox input "false"
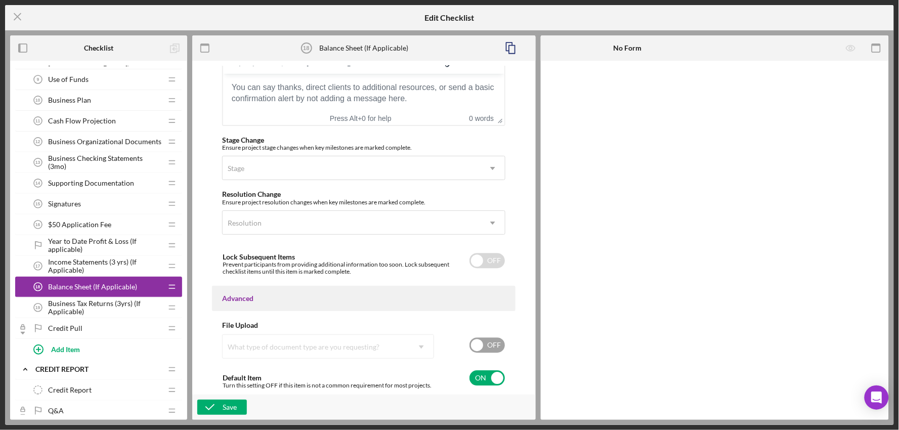
scroll to position [719, 0]
click at [481, 381] on input "checkbox" at bounding box center [487, 377] width 35 height 15
checkbox input "false"
click at [204, 407] on icon "button" at bounding box center [209, 407] width 25 height 25
click at [57, 307] on span "Business Tax Returns (3yrs) (If Applicable)" at bounding box center [105, 308] width 114 height 16
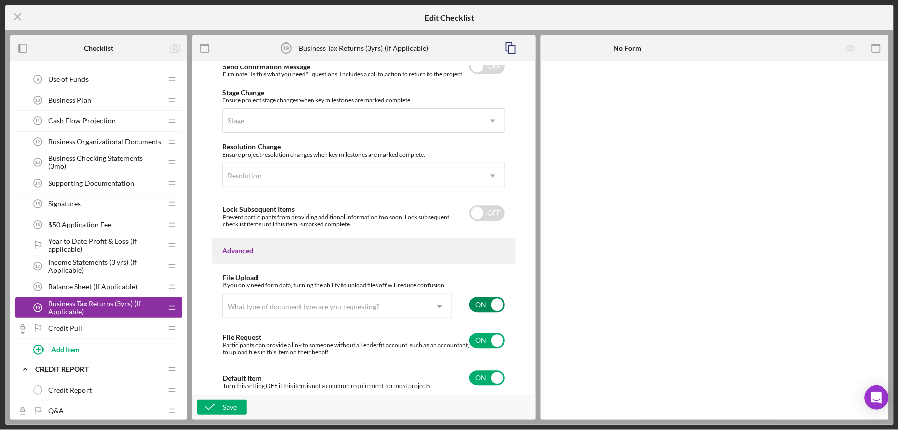
click at [478, 309] on input "checkbox" at bounding box center [487, 304] width 35 height 15
checkbox input "false"
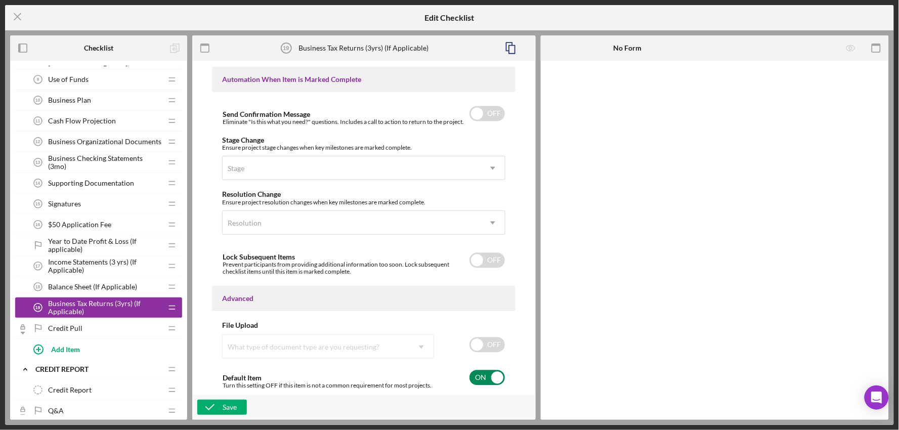
click at [477, 376] on input "checkbox" at bounding box center [487, 377] width 35 height 15
checkbox input "false"
click at [226, 412] on div "Save" at bounding box center [230, 407] width 14 height 15
click at [16, 19] on icon "Icon/Menu Close" at bounding box center [17, 16] width 25 height 25
